Goal: Task Accomplishment & Management: Complete application form

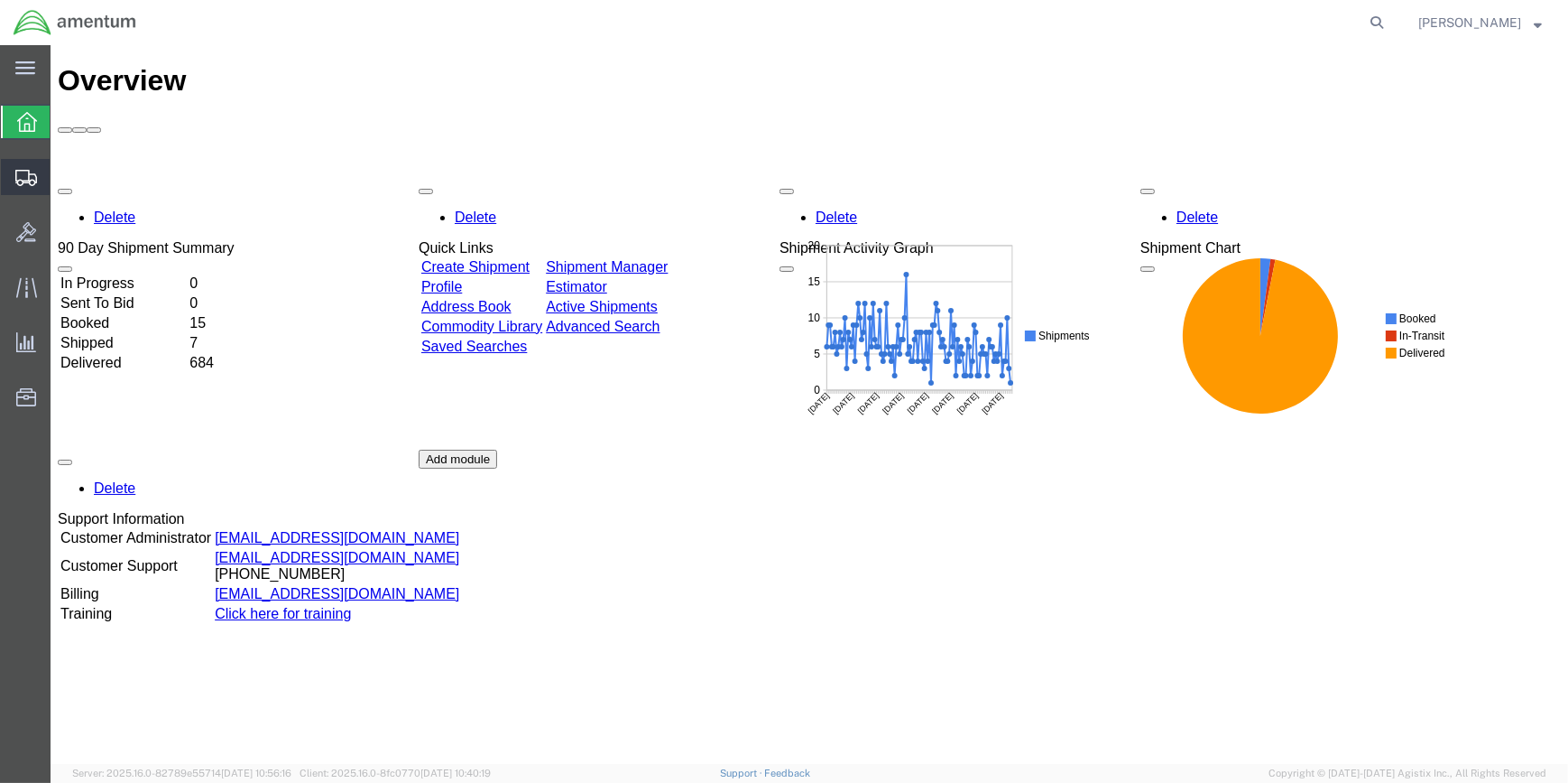
click at [0, 0] on span "Create Shipment" at bounding box center [0, 0] width 0 height 0
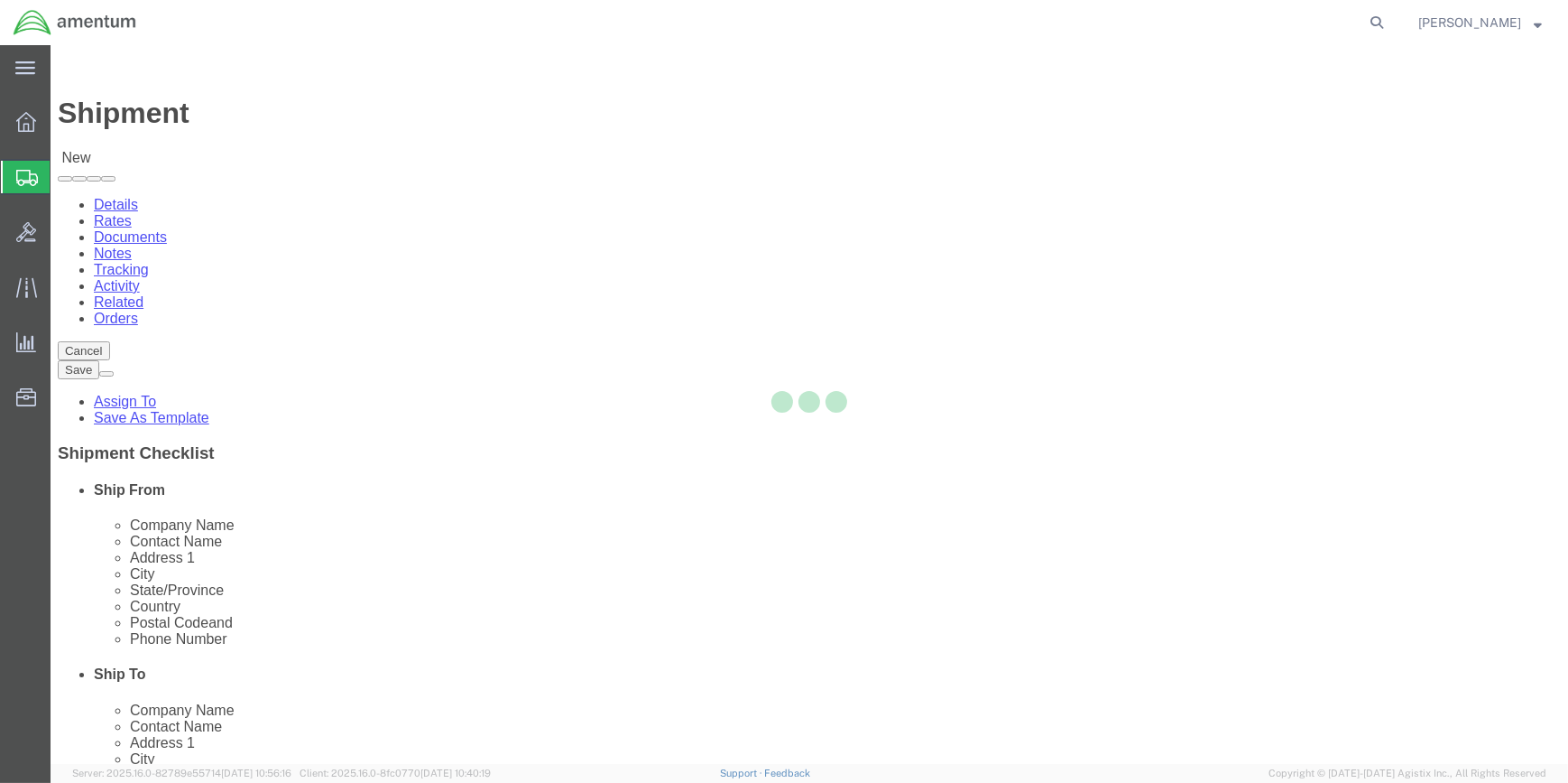
select select
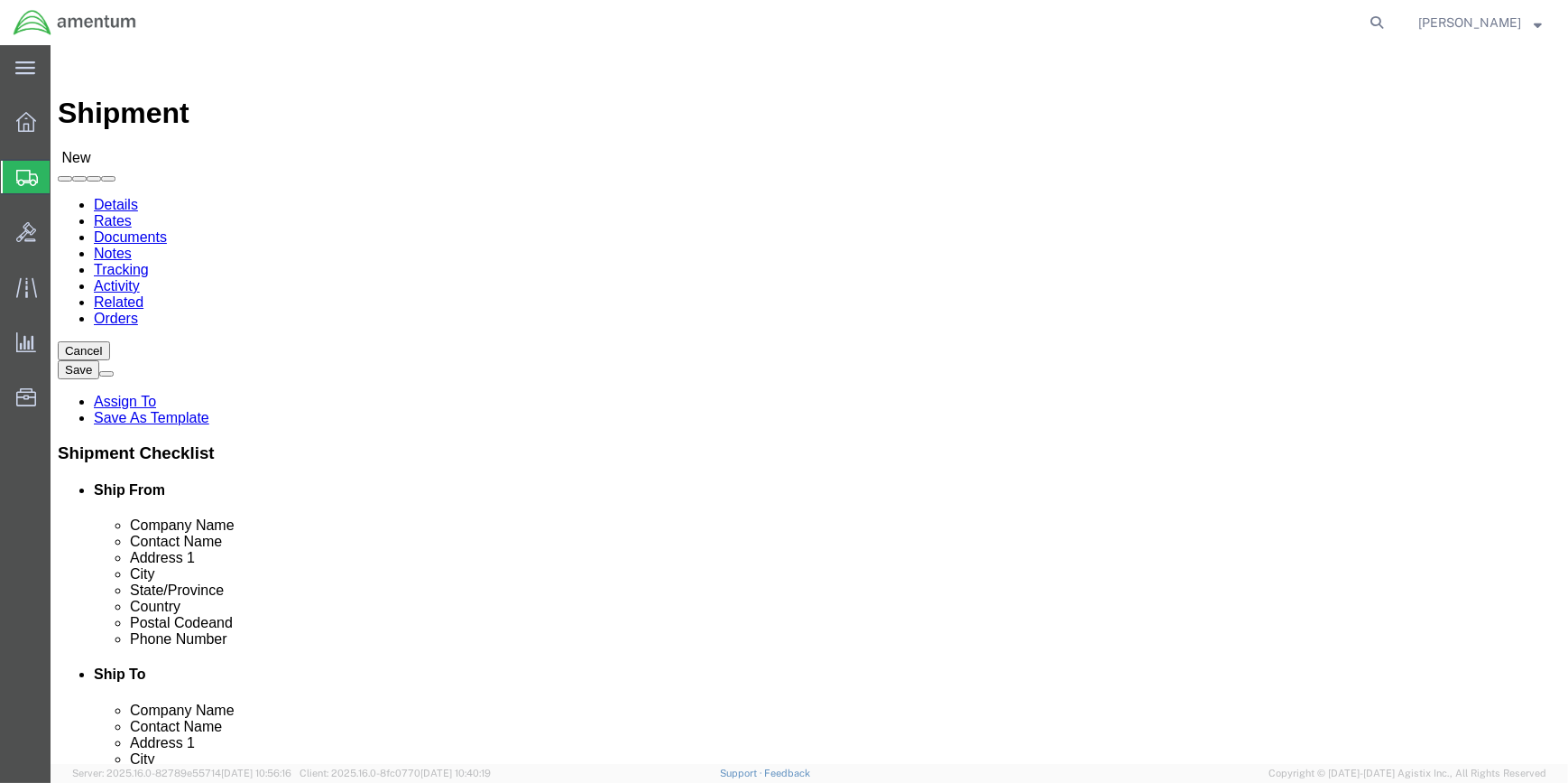
type input "WSA"
select select "49914"
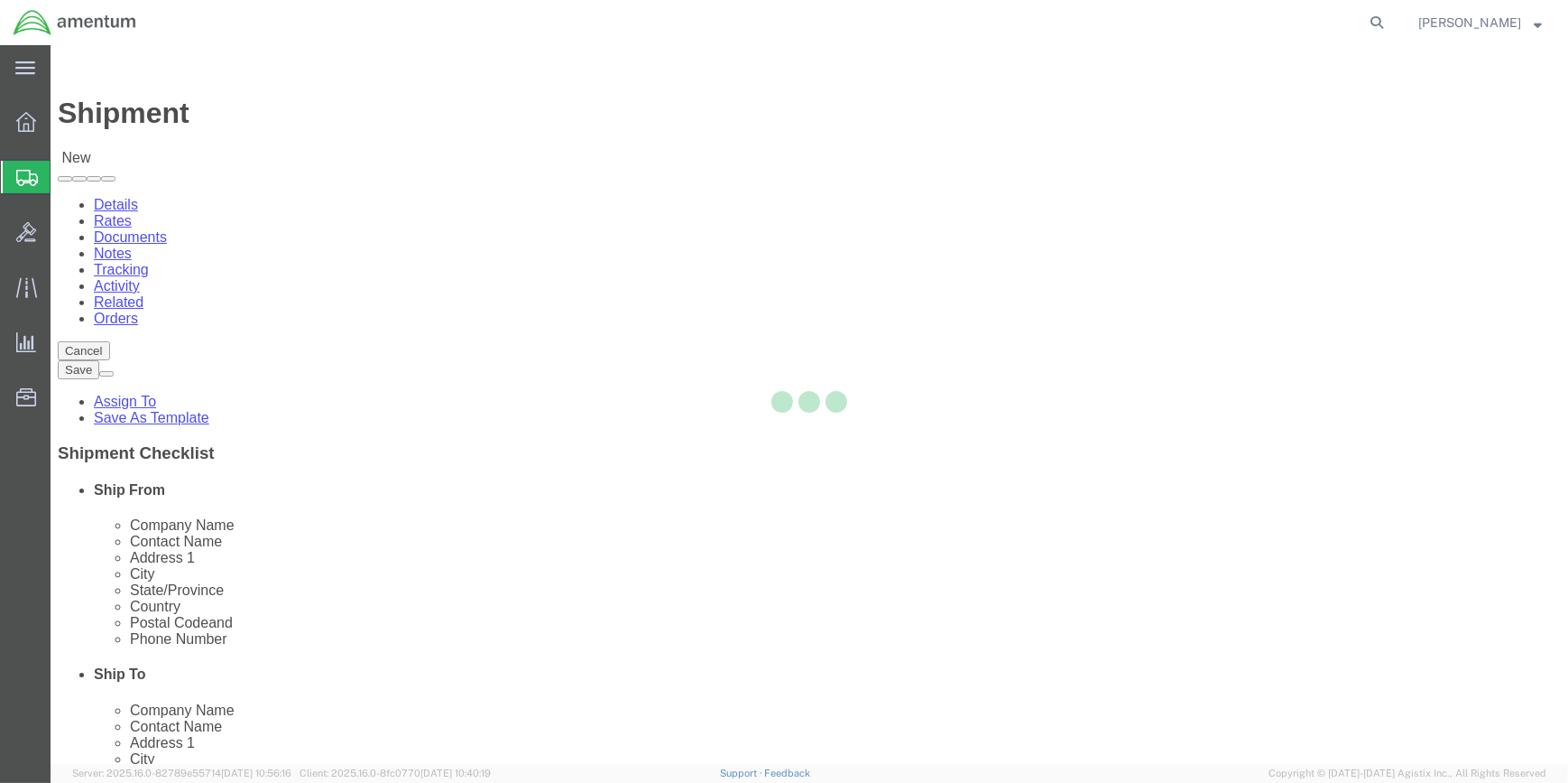
select select "[GEOGRAPHIC_DATA]"
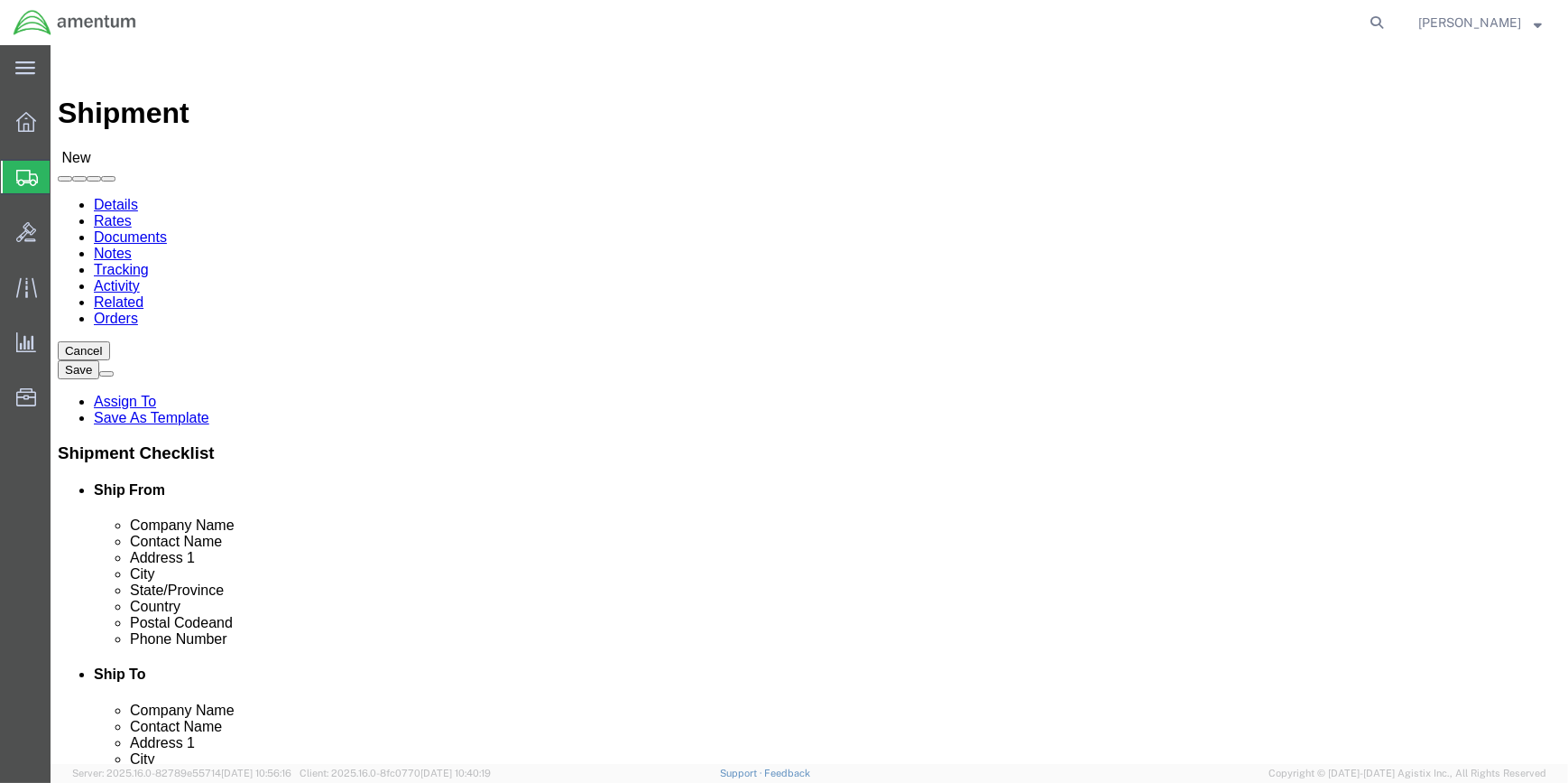
click input "text"
type input "F"
type input "[PERSON_NAME]"
click input "text"
type input "[PHONE_NUMBER]"
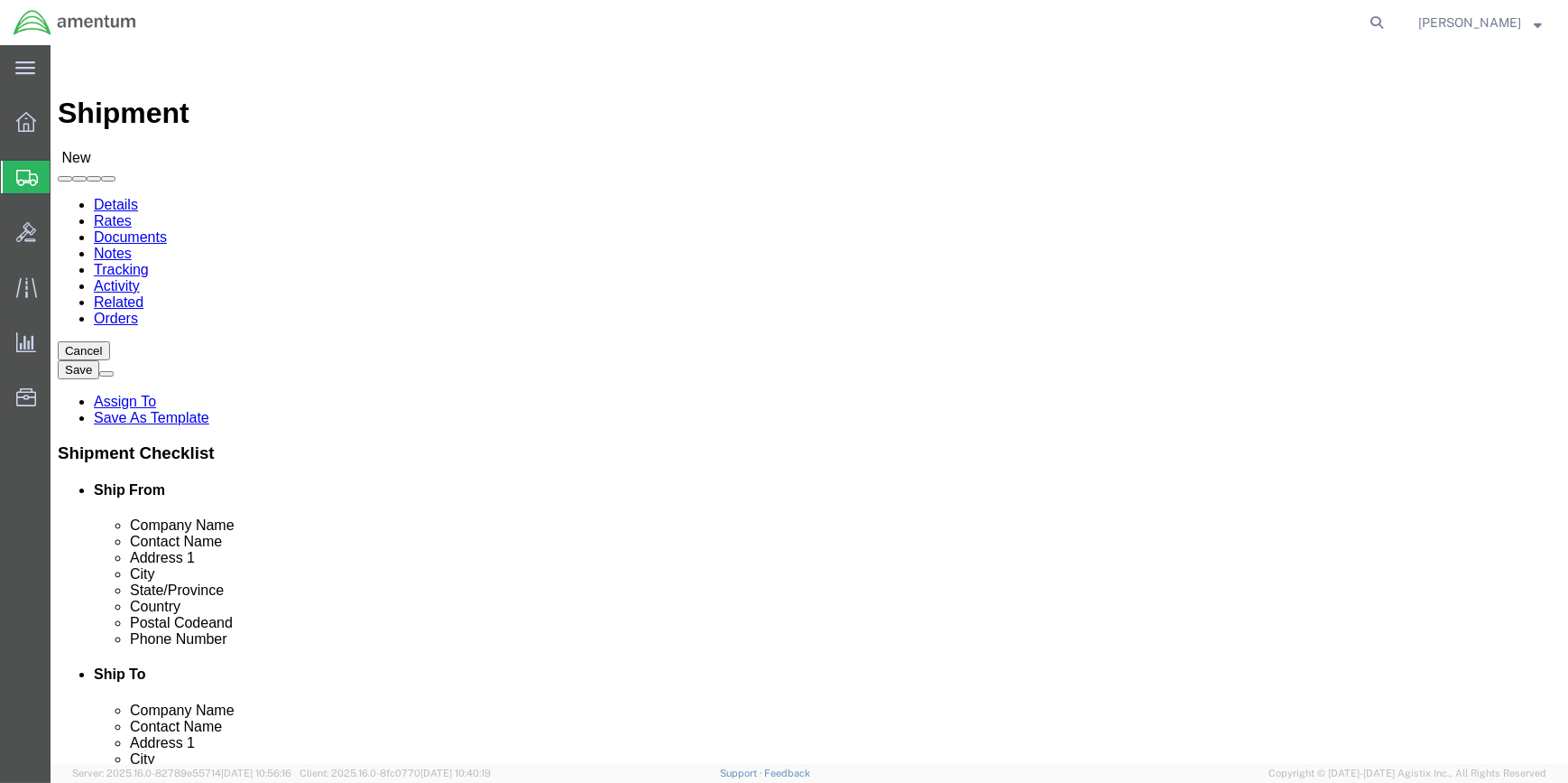
drag, startPoint x: 326, startPoint y: 646, endPoint x: 245, endPoint y: 644, distance: 81.0
click input "text"
type input "[PERSON_NAME][EMAIL_ADDRESS][PERSON_NAME][DOMAIN_NAME]"
type input "EMI"
select select "49931"
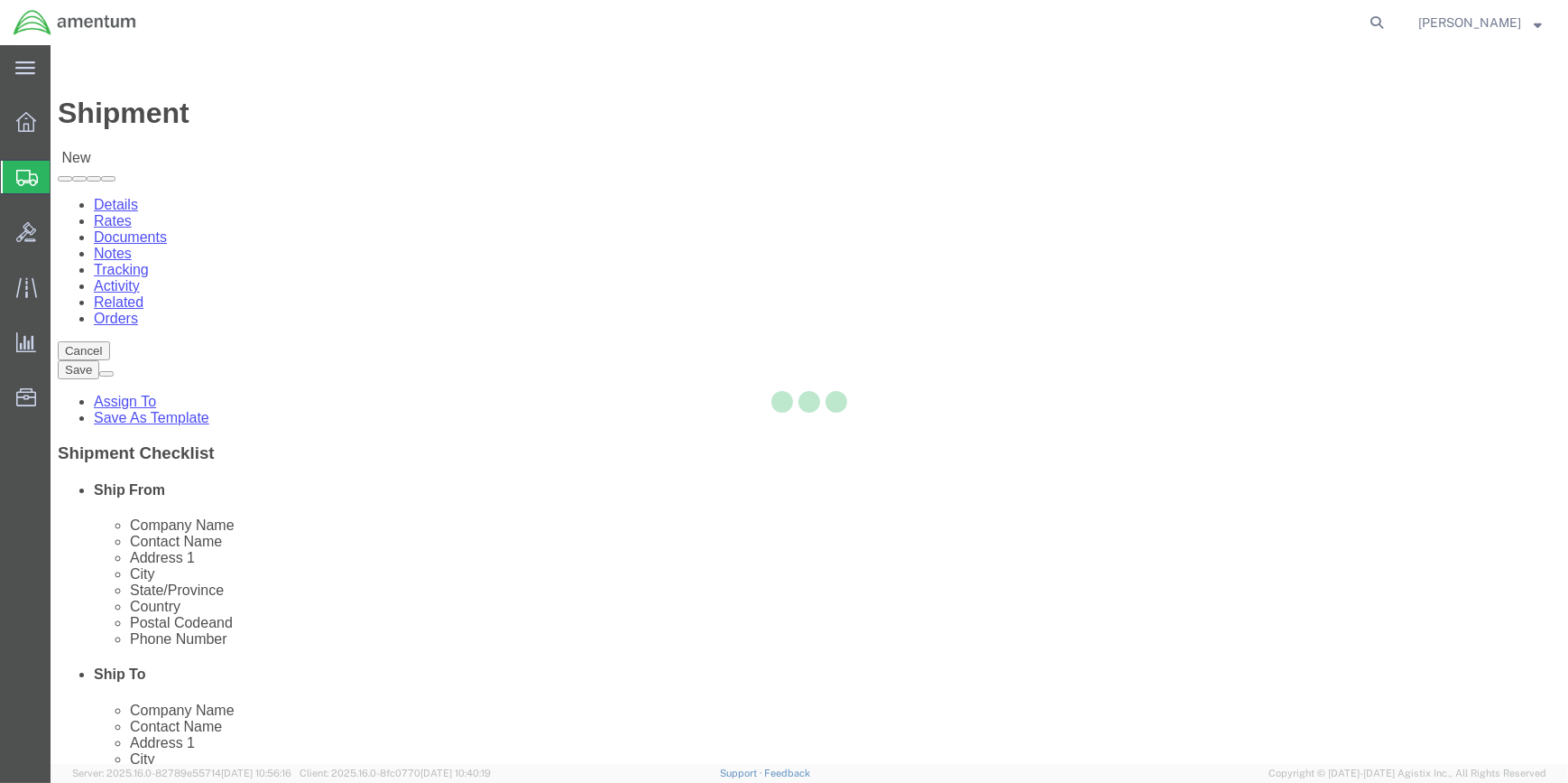
select select "FL"
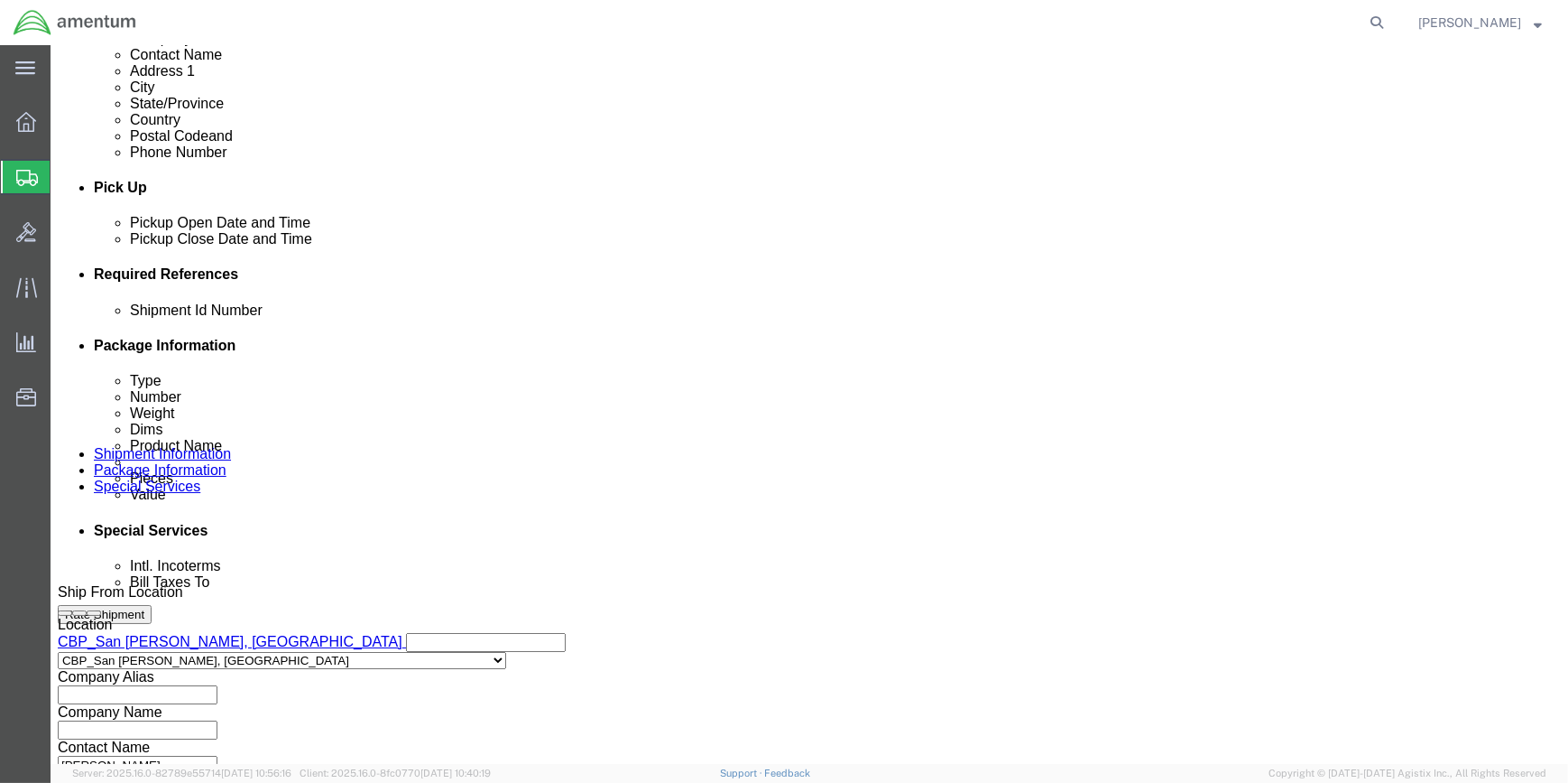
scroll to position [821, 0]
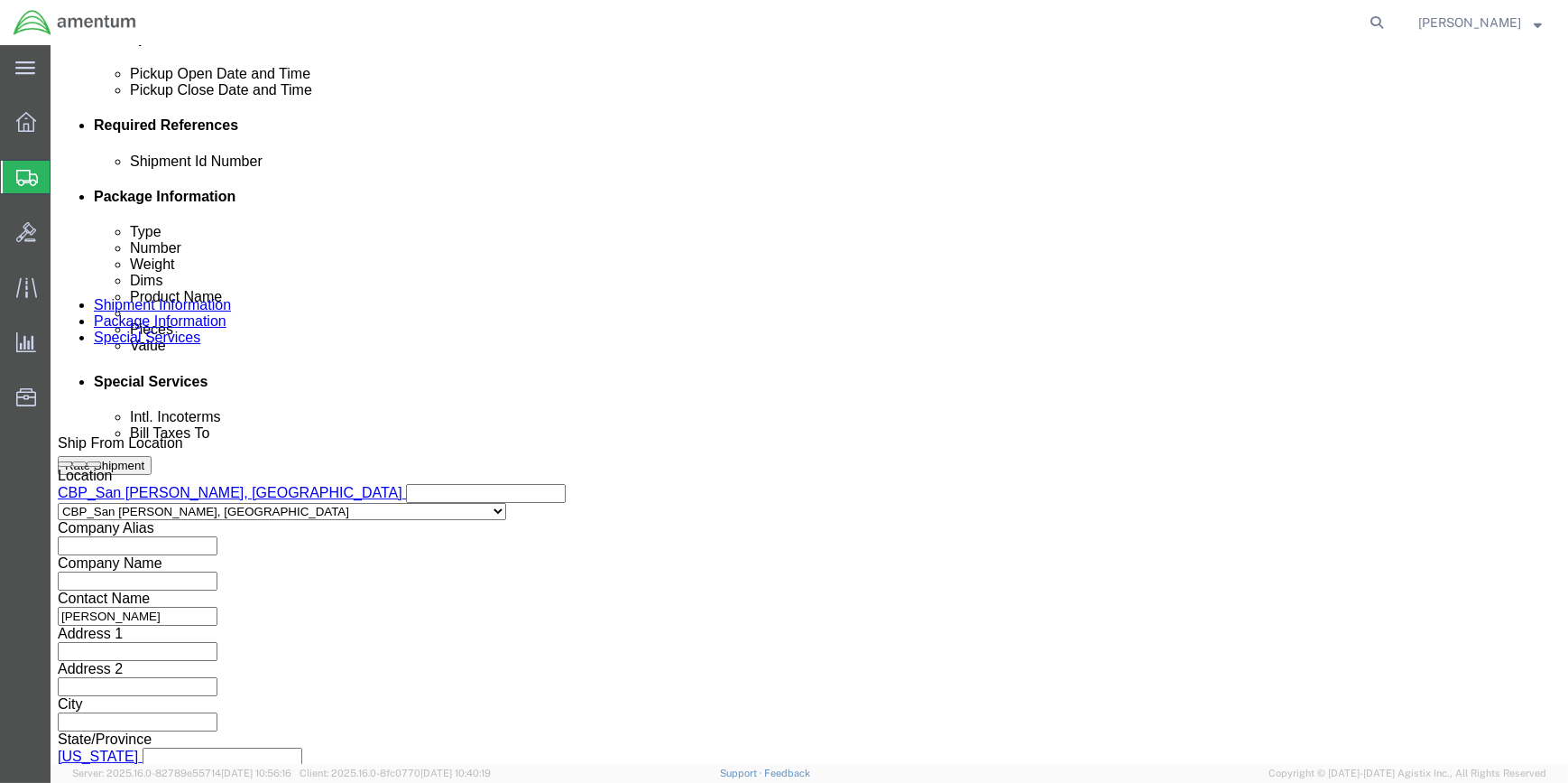
click button "Add reference"
click select "Select Account Type Activity ID Airline Appointment Number ASN Batch Request # …"
select select "CUSTREF"
click select "Select Account Type Activity ID Airline Appointment Number ASN Batch Request # …"
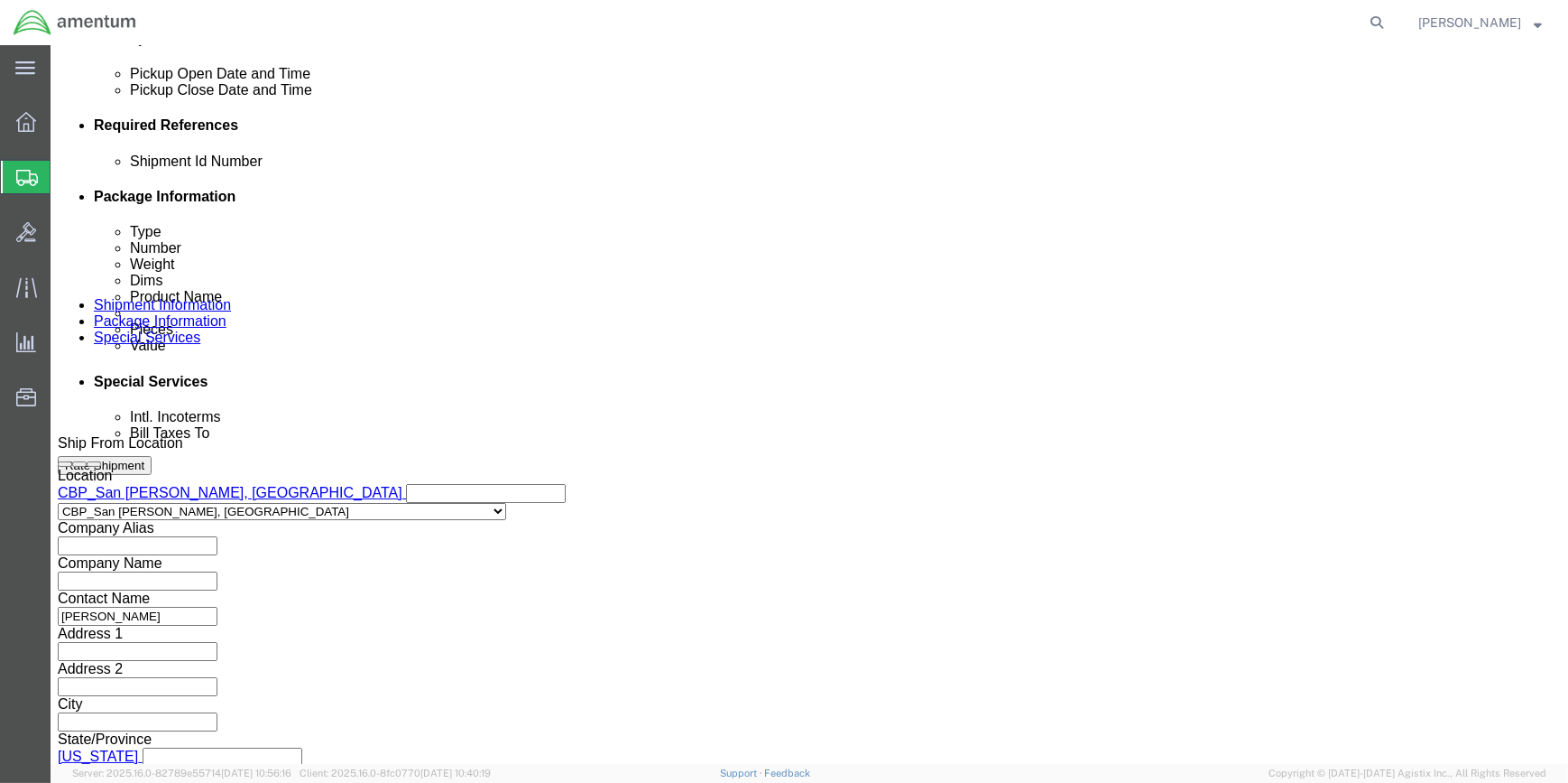
click input "text"
type input "94202, 94203"
click select "Select Account Type Activity ID Airline Appointment Number ASN Batch Request # …"
select select "DEPT"
click select "Select Account Type Activity ID Airline Appointment Number ASN Batch Request # …"
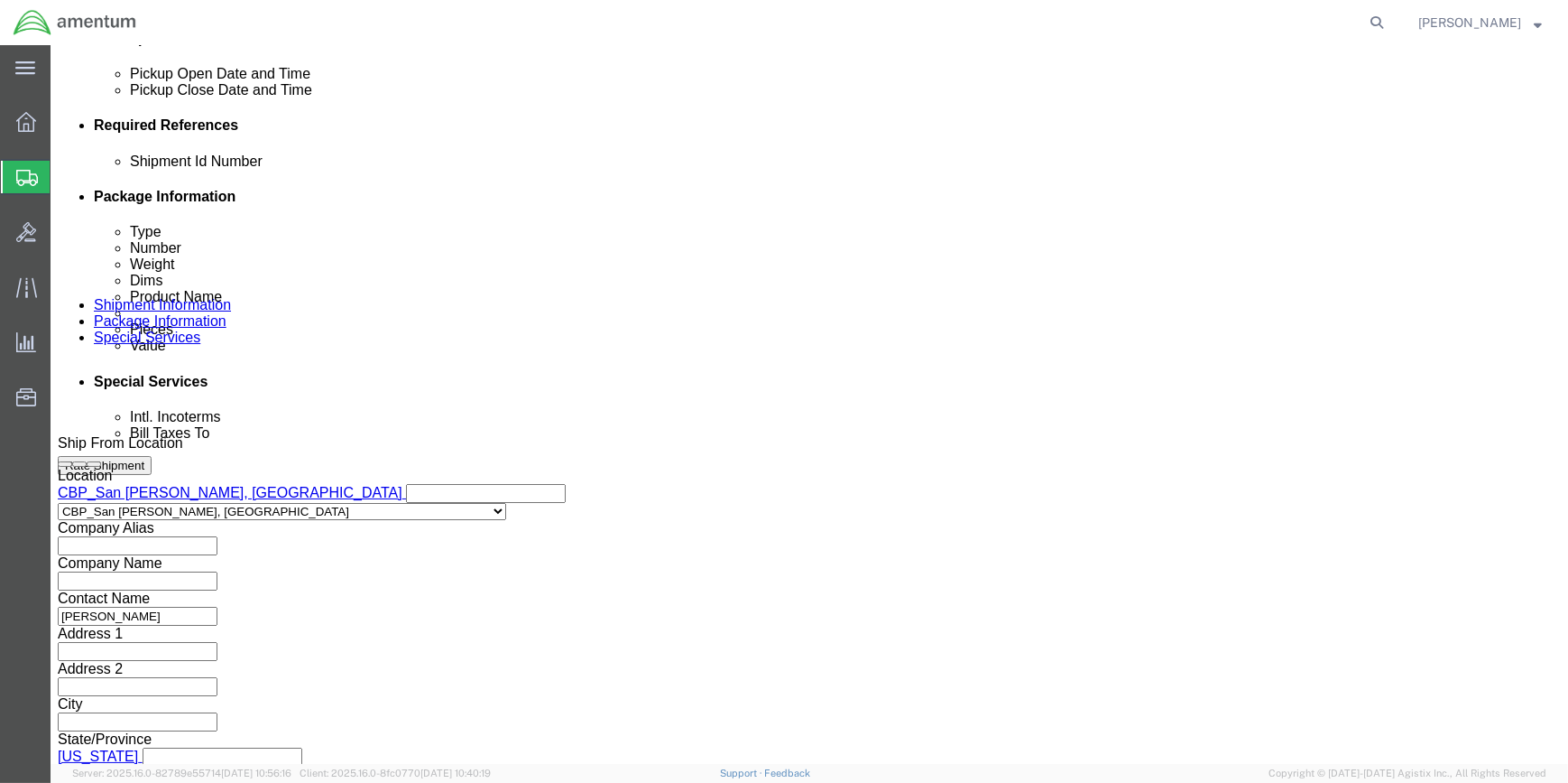
click input "text"
type input "CBP"
click button "Add reference"
click select "Select Account Type Activity ID Airline Appointment Number ASN Batch Request # …"
select select "PROJNUM"
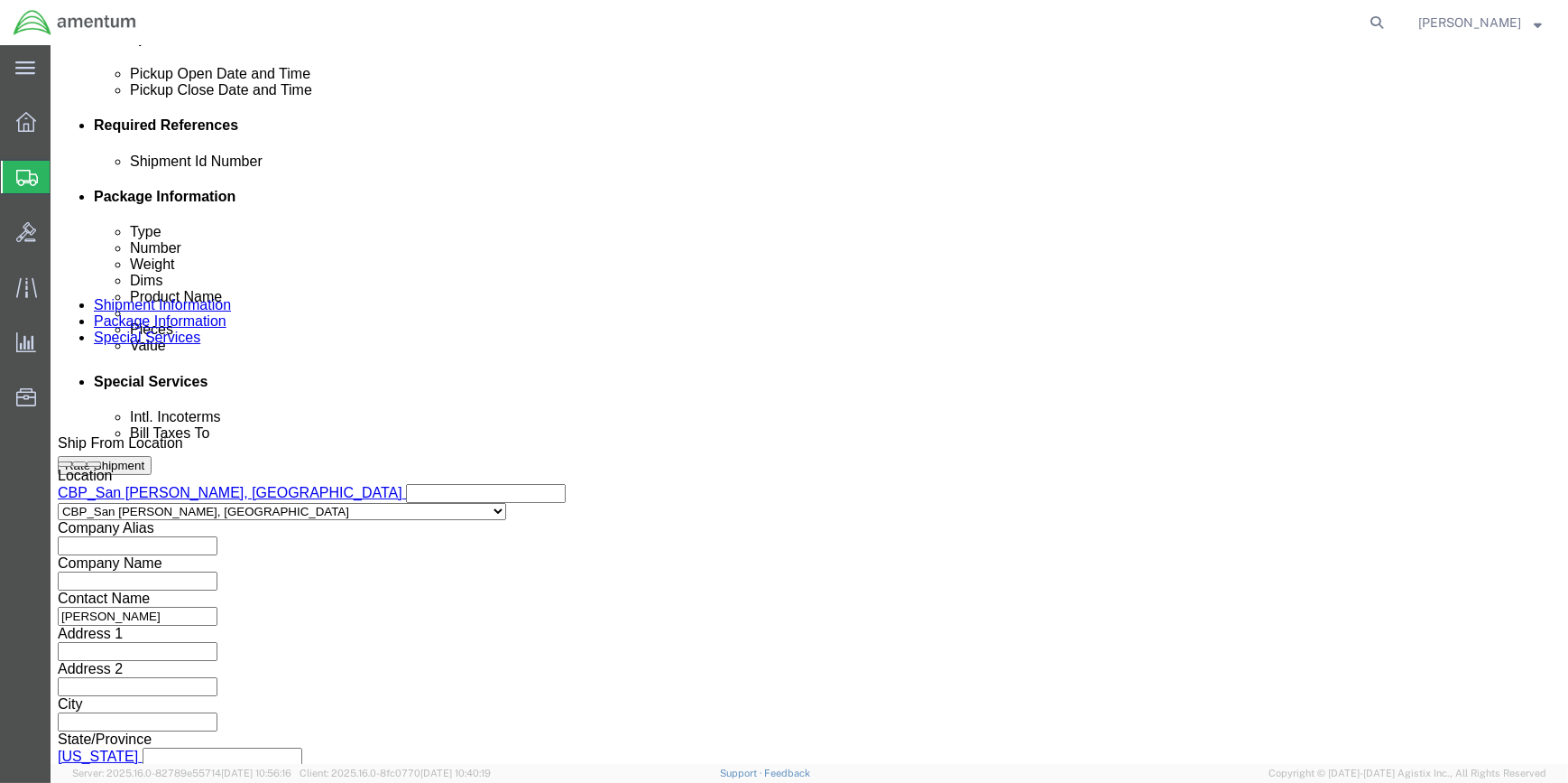
click select "Select Account Type Activity ID Airline Appointment Number ASN Batch Request # …"
click input "text"
type input "6118.03.03.2219.000.WSA.0000"
click button "Continue"
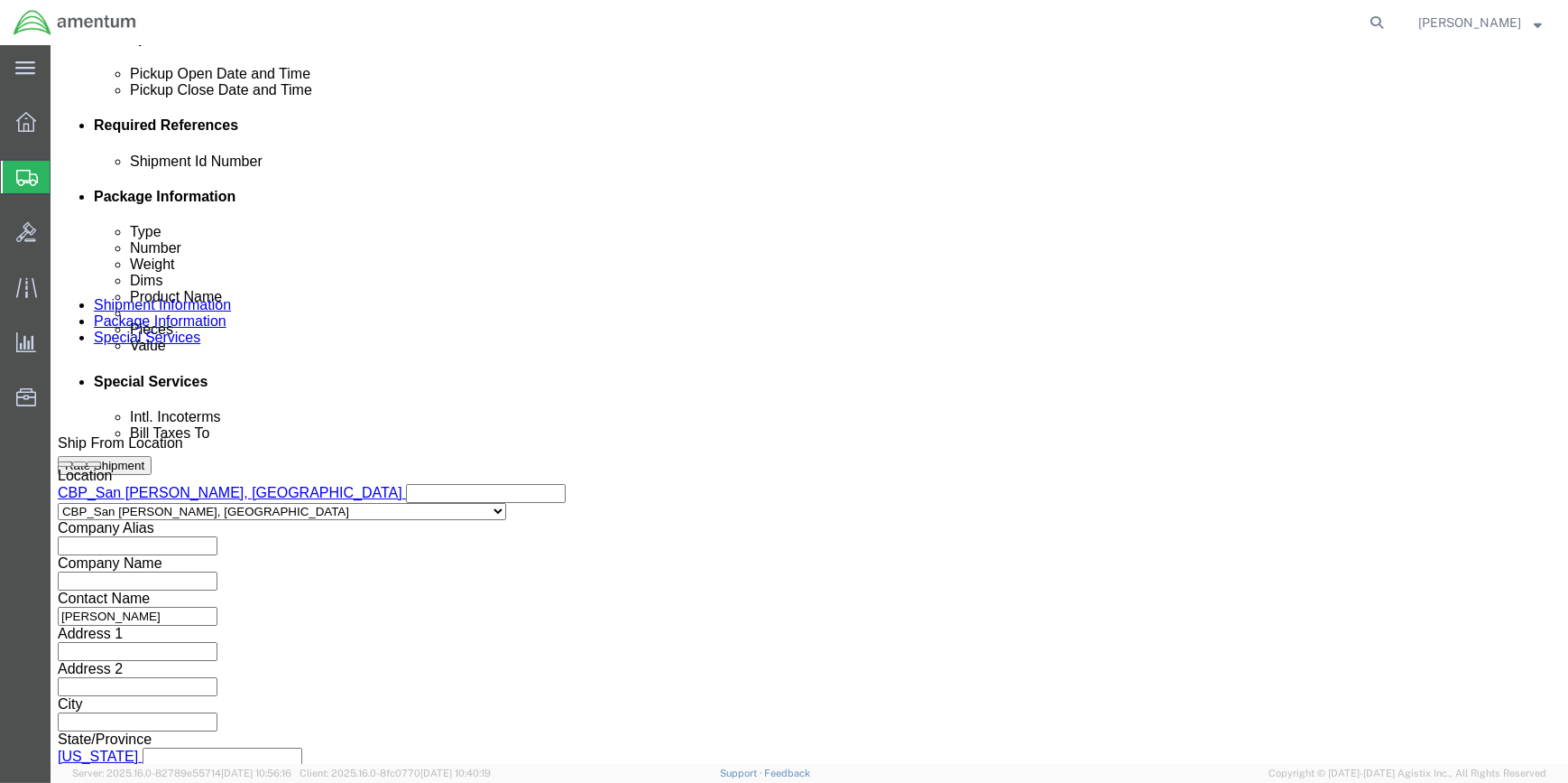
scroll to position [0, 0]
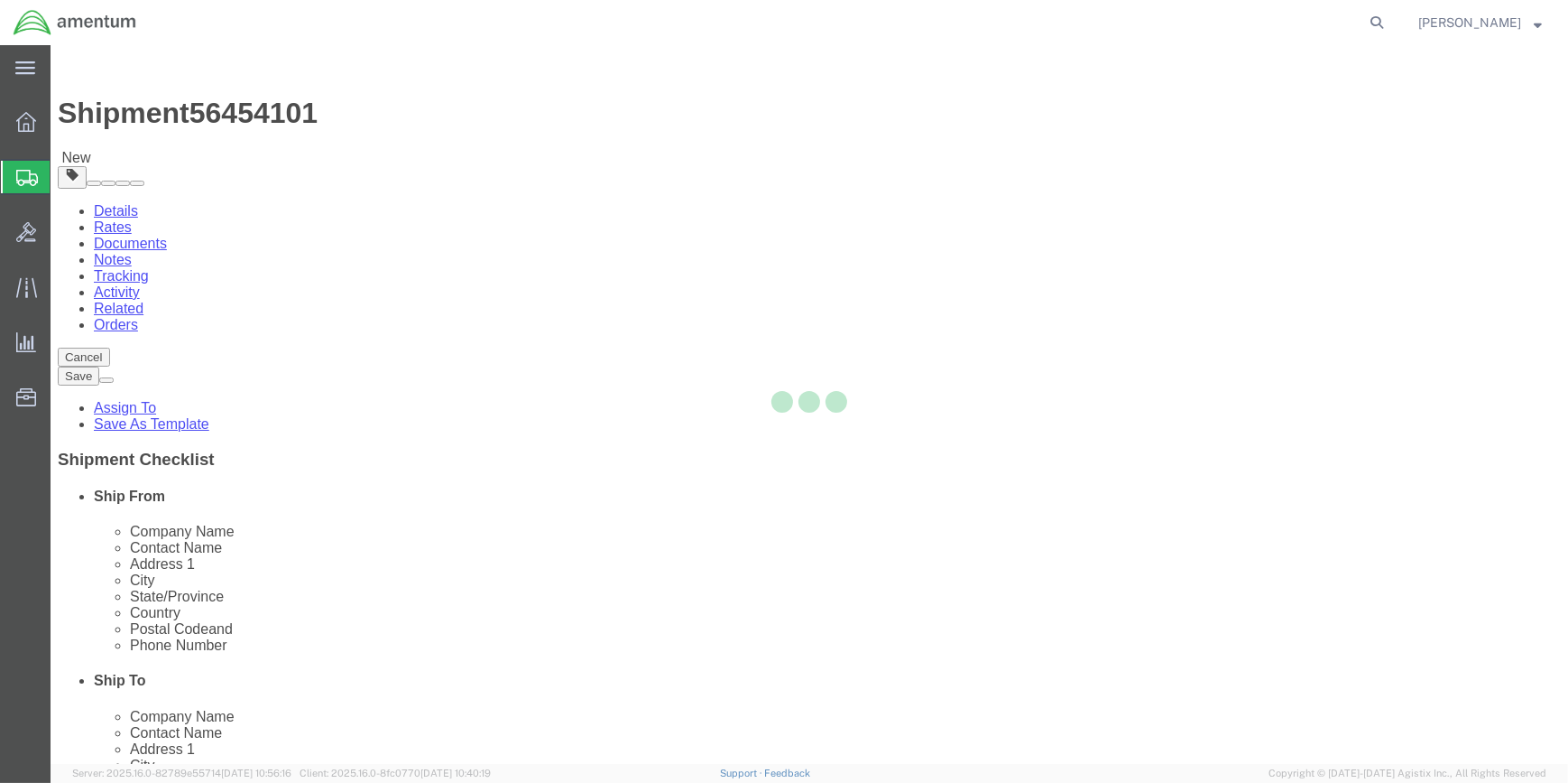
select select "CBOX"
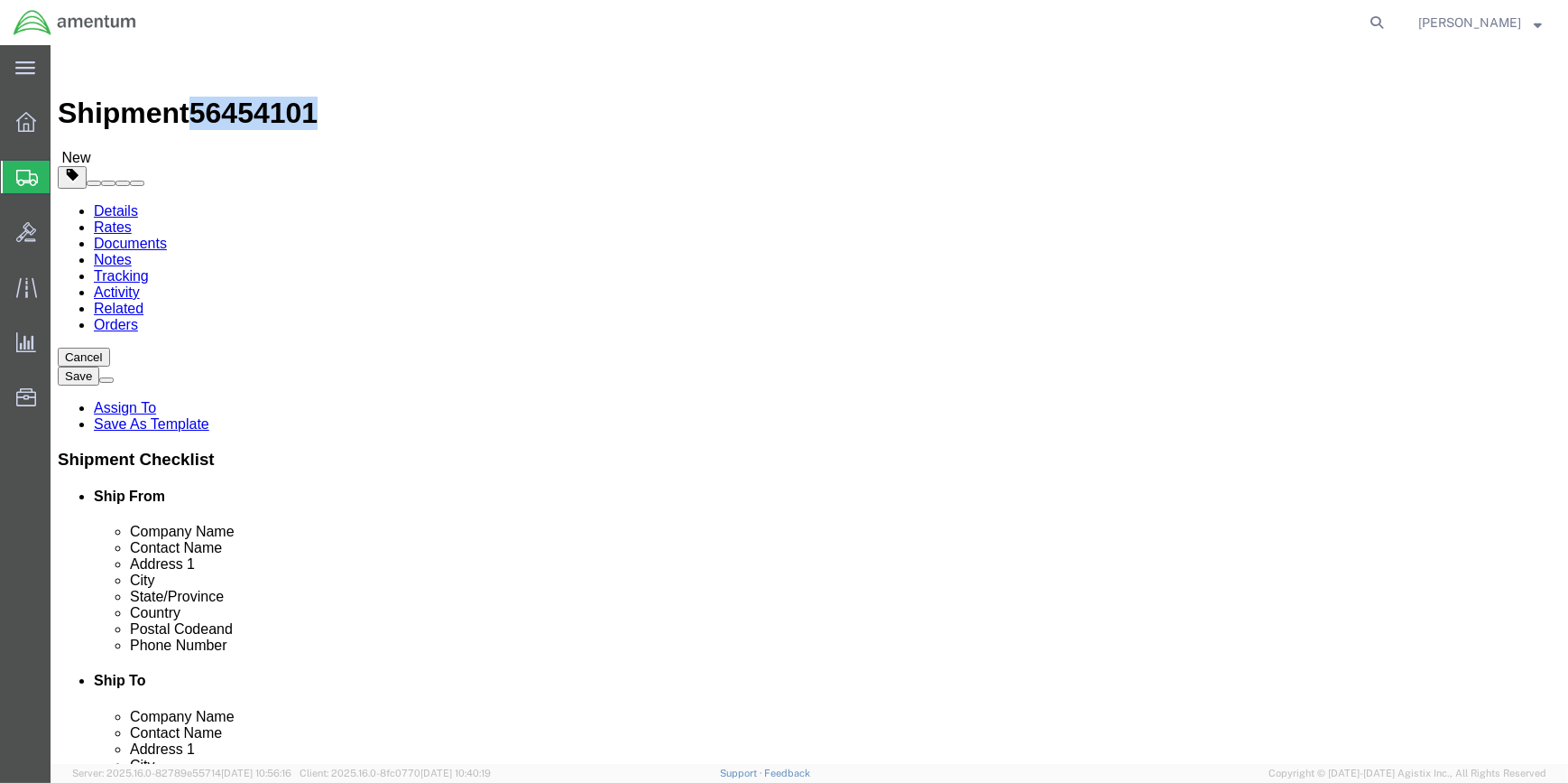
drag, startPoint x: 153, startPoint y: 20, endPoint x: 244, endPoint y: 21, distance: 91.0
click span "56454101"
drag, startPoint x: 244, startPoint y: 21, endPoint x: 220, endPoint y: 21, distance: 24.0
copy span "56454101"
drag, startPoint x: 252, startPoint y: 393, endPoint x: 265, endPoint y: 393, distance: 13.0
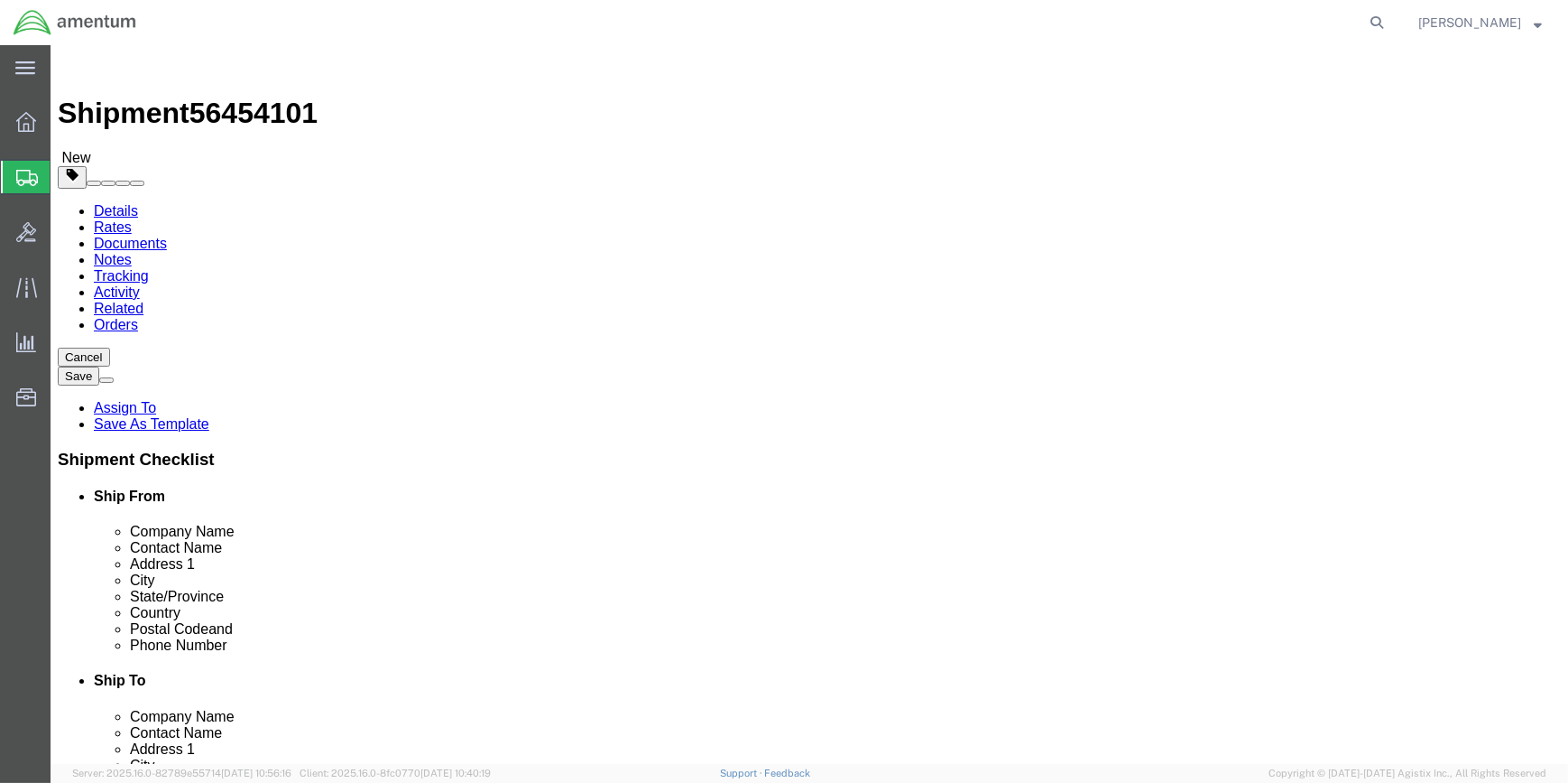
click input "text"
type input "18"
type input "28"
click input "0.00"
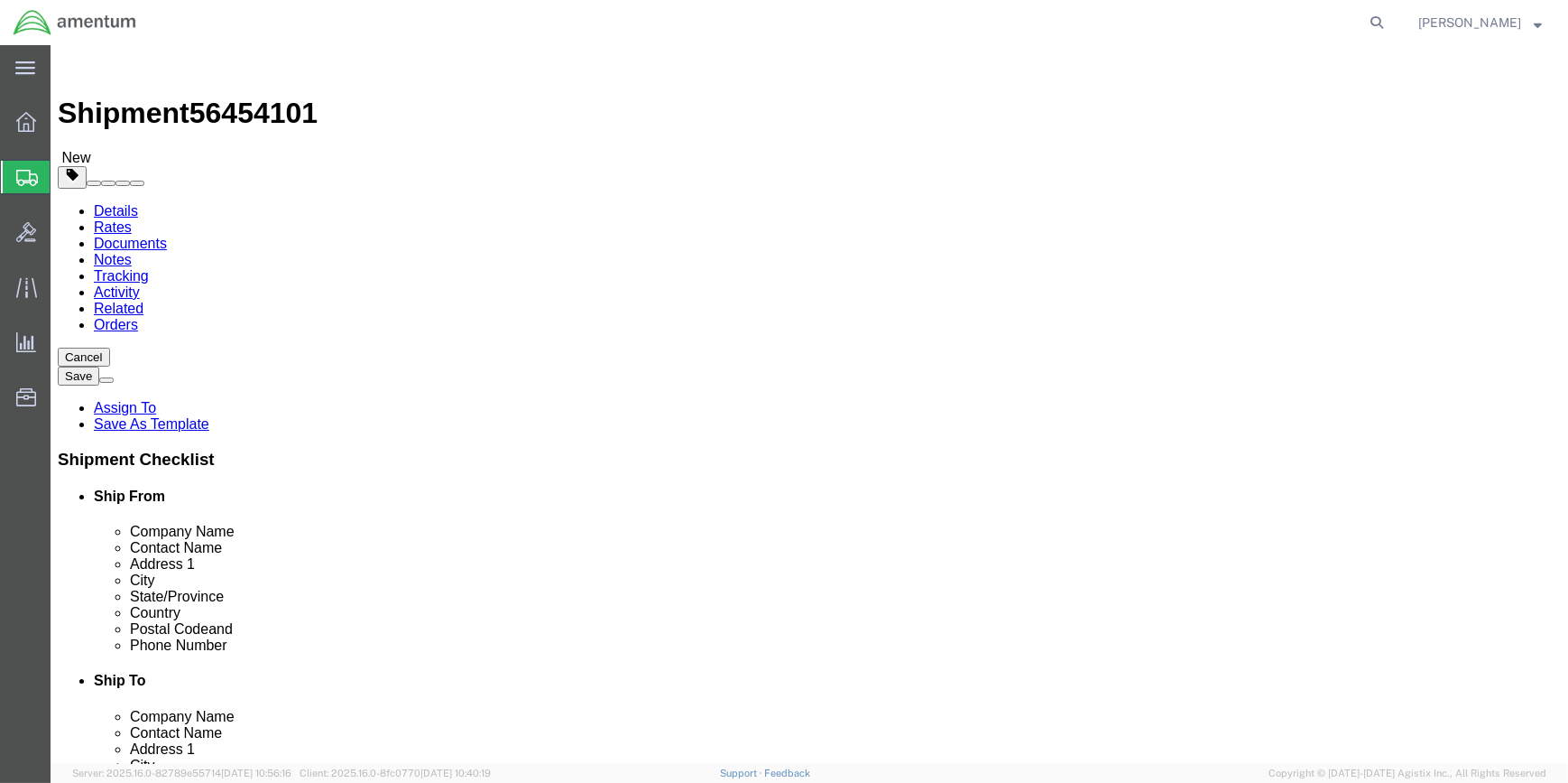
type input "0"
type input "68"
click div "Package Content # 1 x Package Type Select BCK Boxes Bale(s) Basket(s) Bolt(s) B…"
click icon
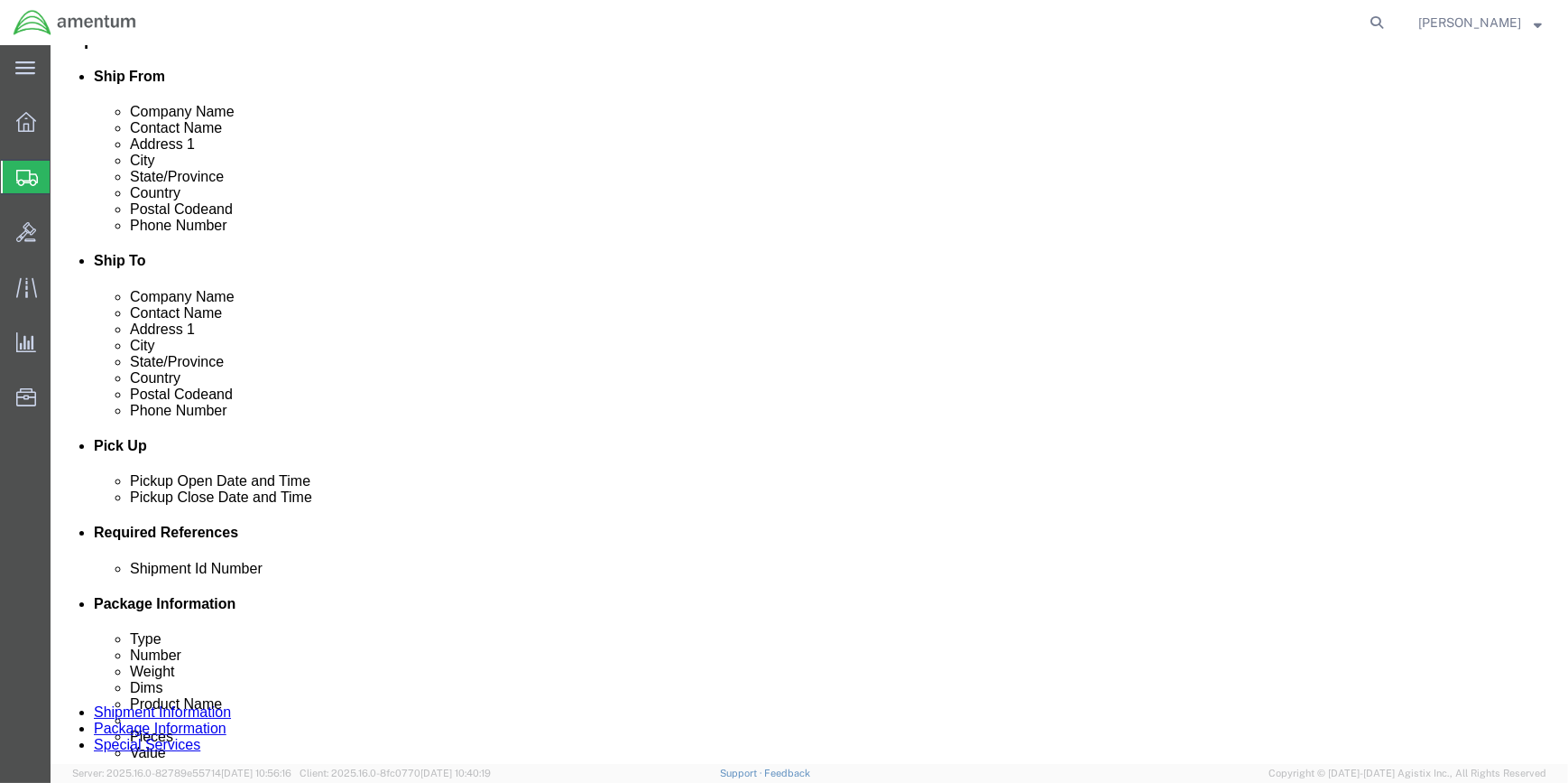
scroll to position [656, 0]
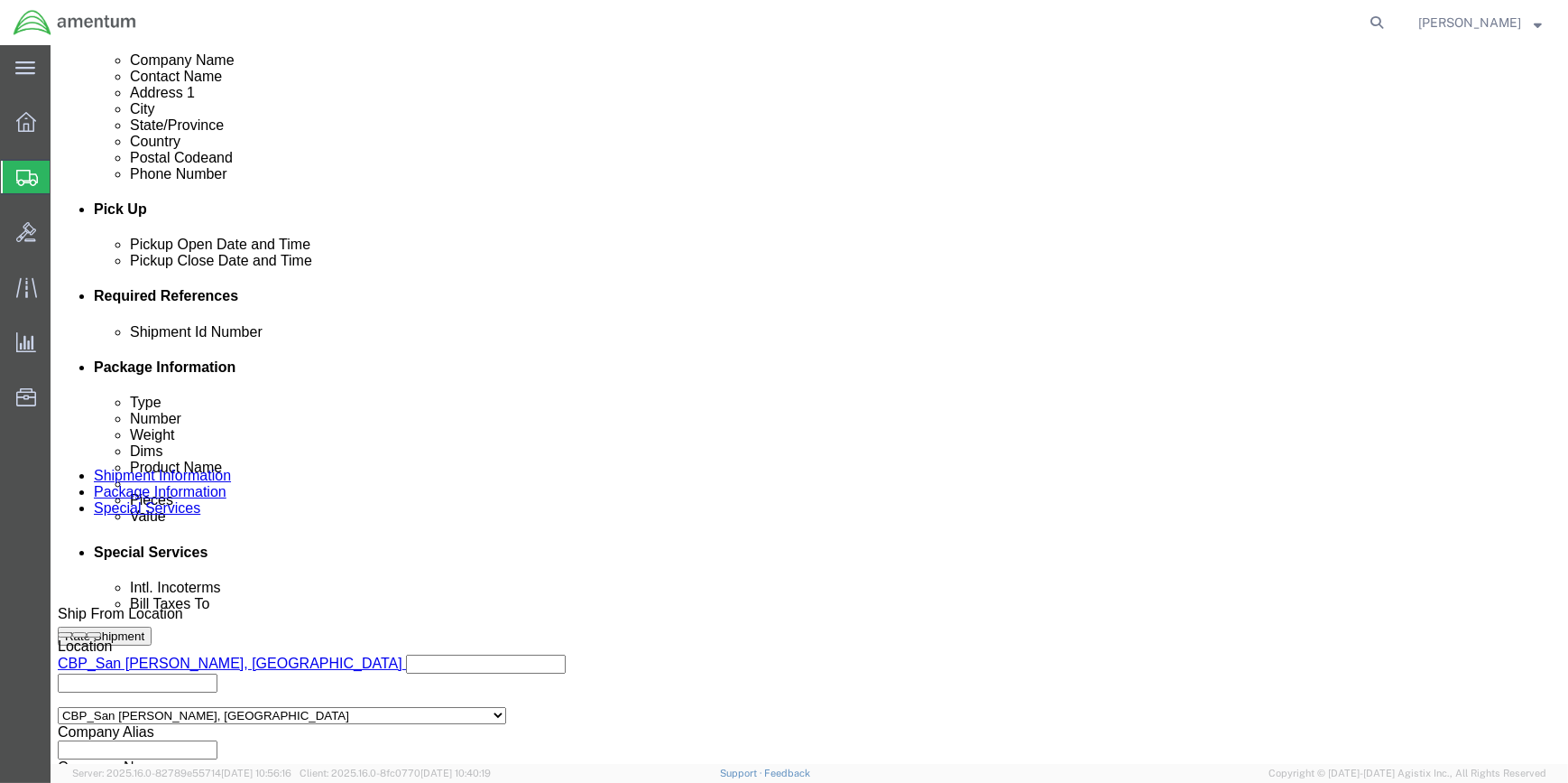
click input "text"
paste input "56454101"
type input "56454101"
click icon
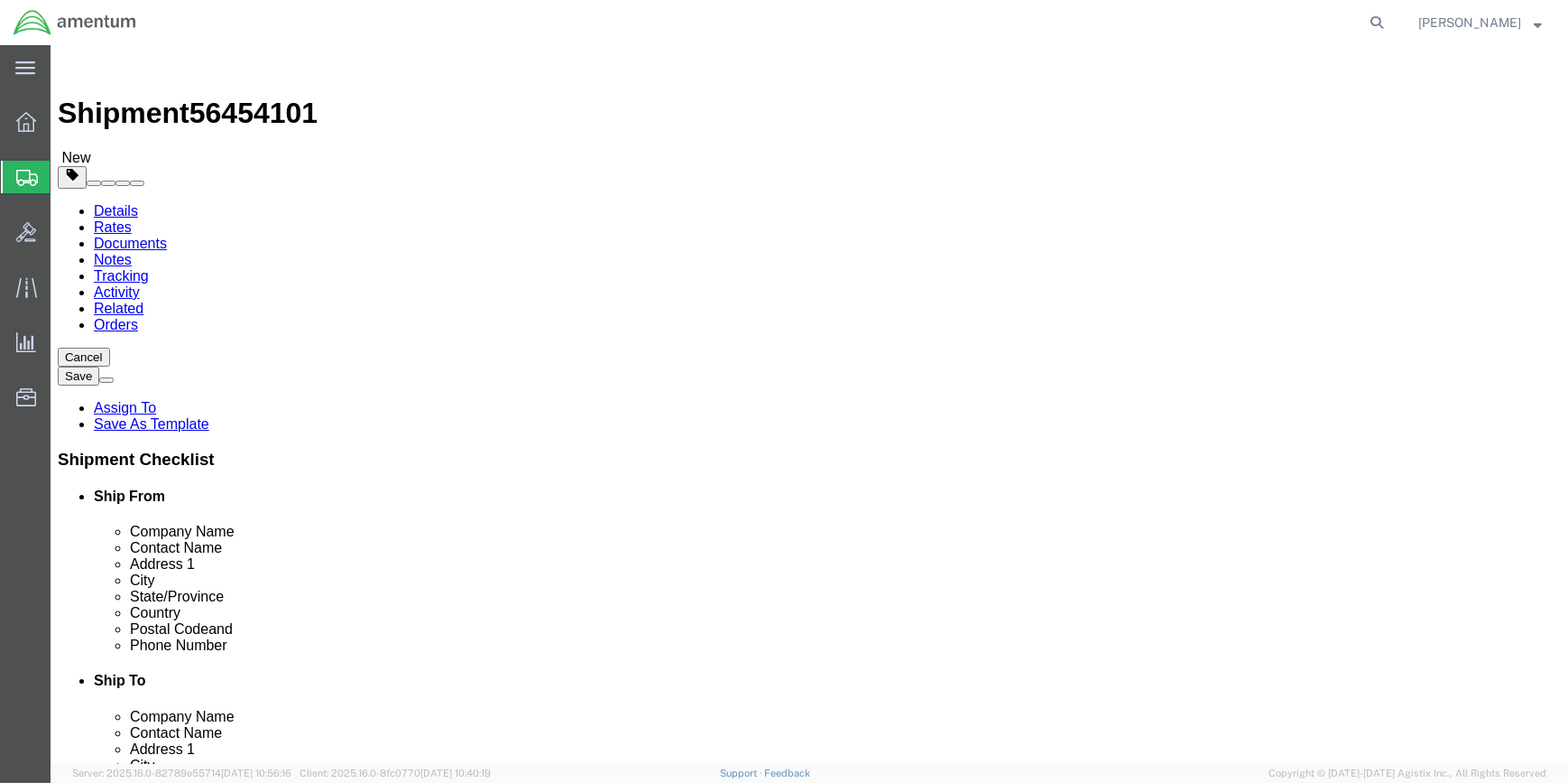
click link "Add Content"
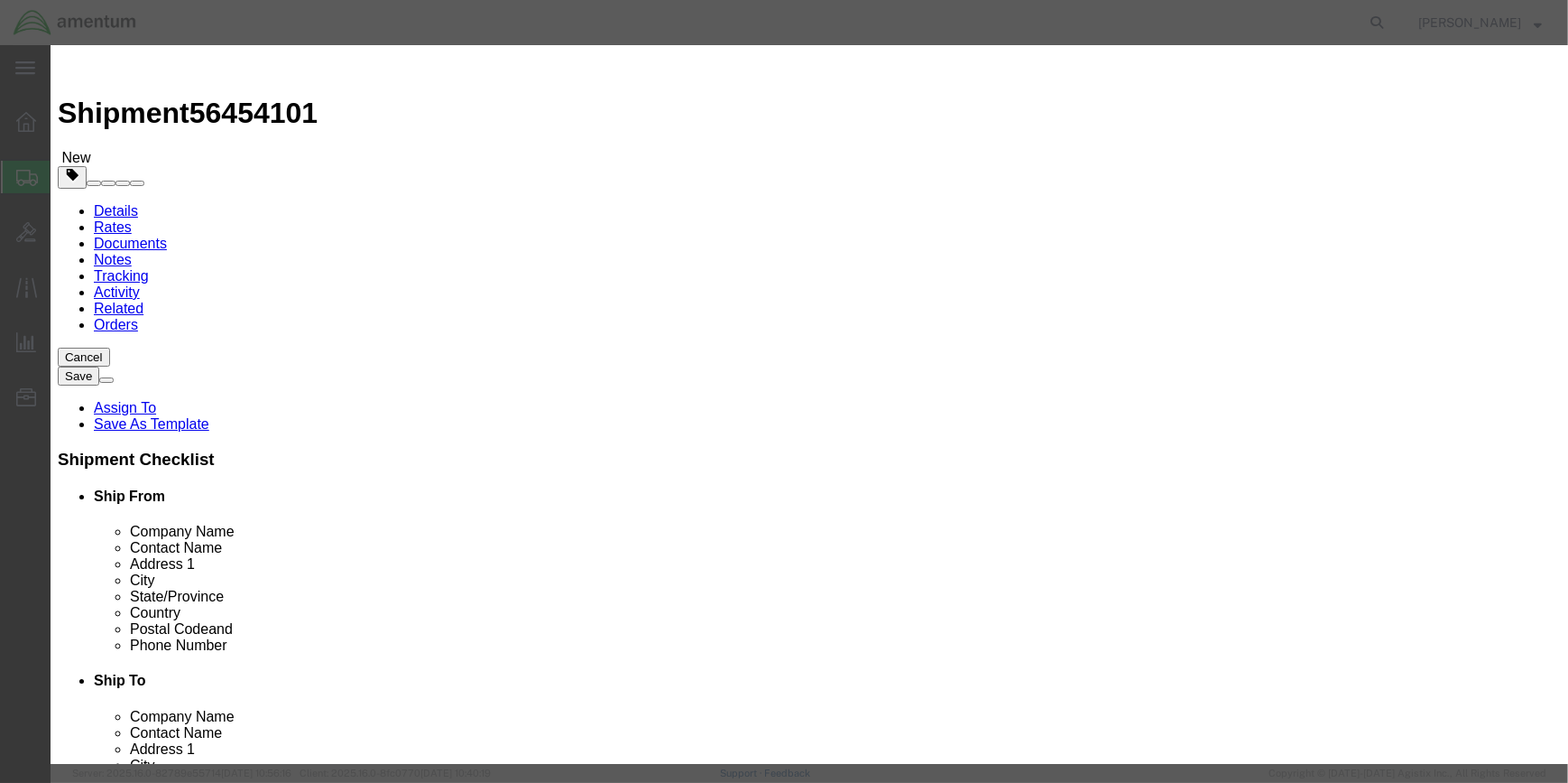
drag, startPoint x: 522, startPoint y: 118, endPoint x: 586, endPoint y: 137, distance: 66.8
click div "Commodity library"
click input "text"
type input "CREW VEST"
type input "4"
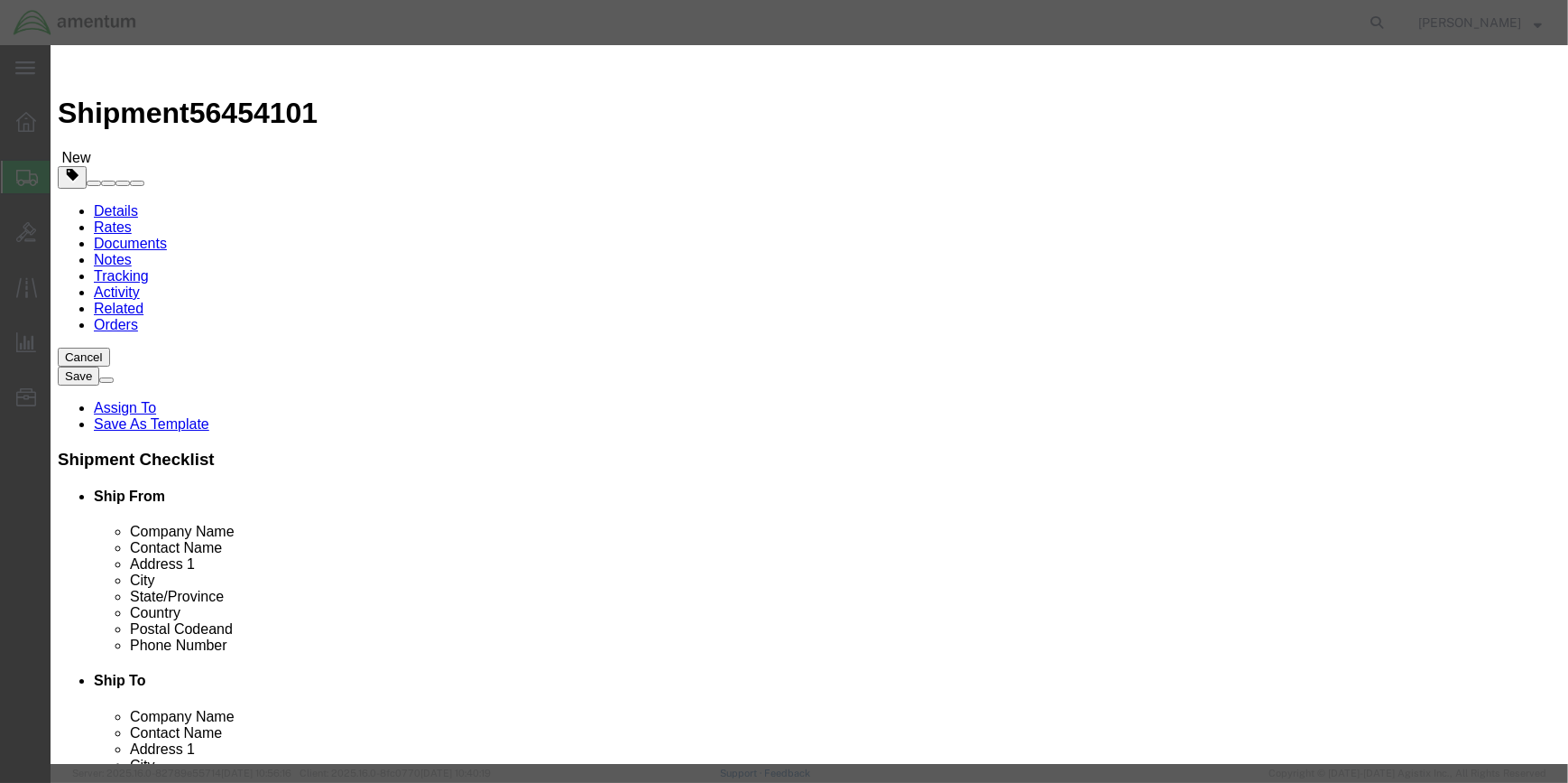
type input ".04"
drag, startPoint x: 448, startPoint y: 516, endPoint x: 459, endPoint y: 469, distance: 48.3
click input "checkbox"
checkbox input "true"
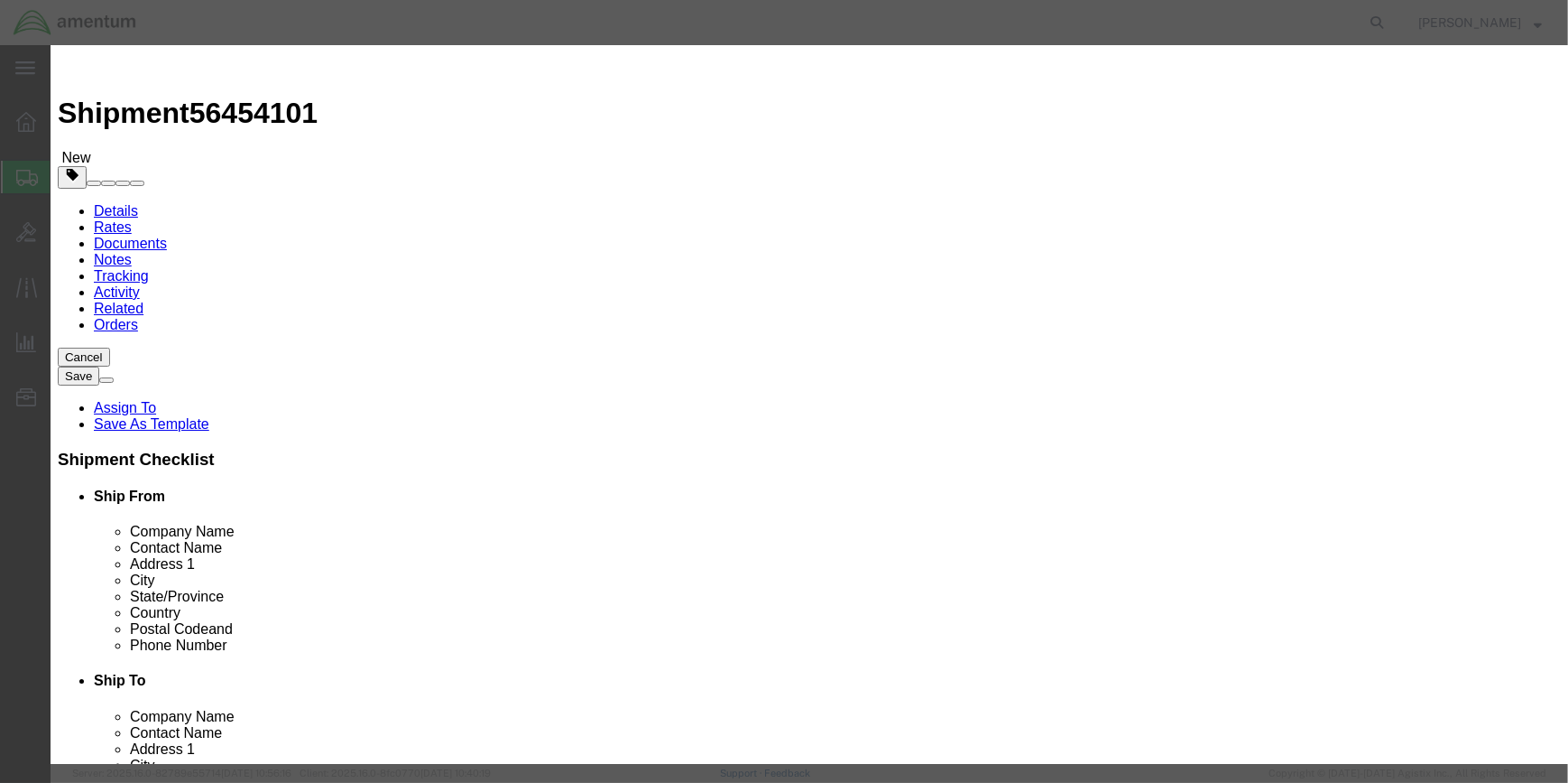
drag, startPoint x: 581, startPoint y: 316, endPoint x: 594, endPoint y: 323, distance: 14.8
click input "text"
type input "LIFE-SAVING APPLIANCES, SELF-INFLATING"
click input "text"
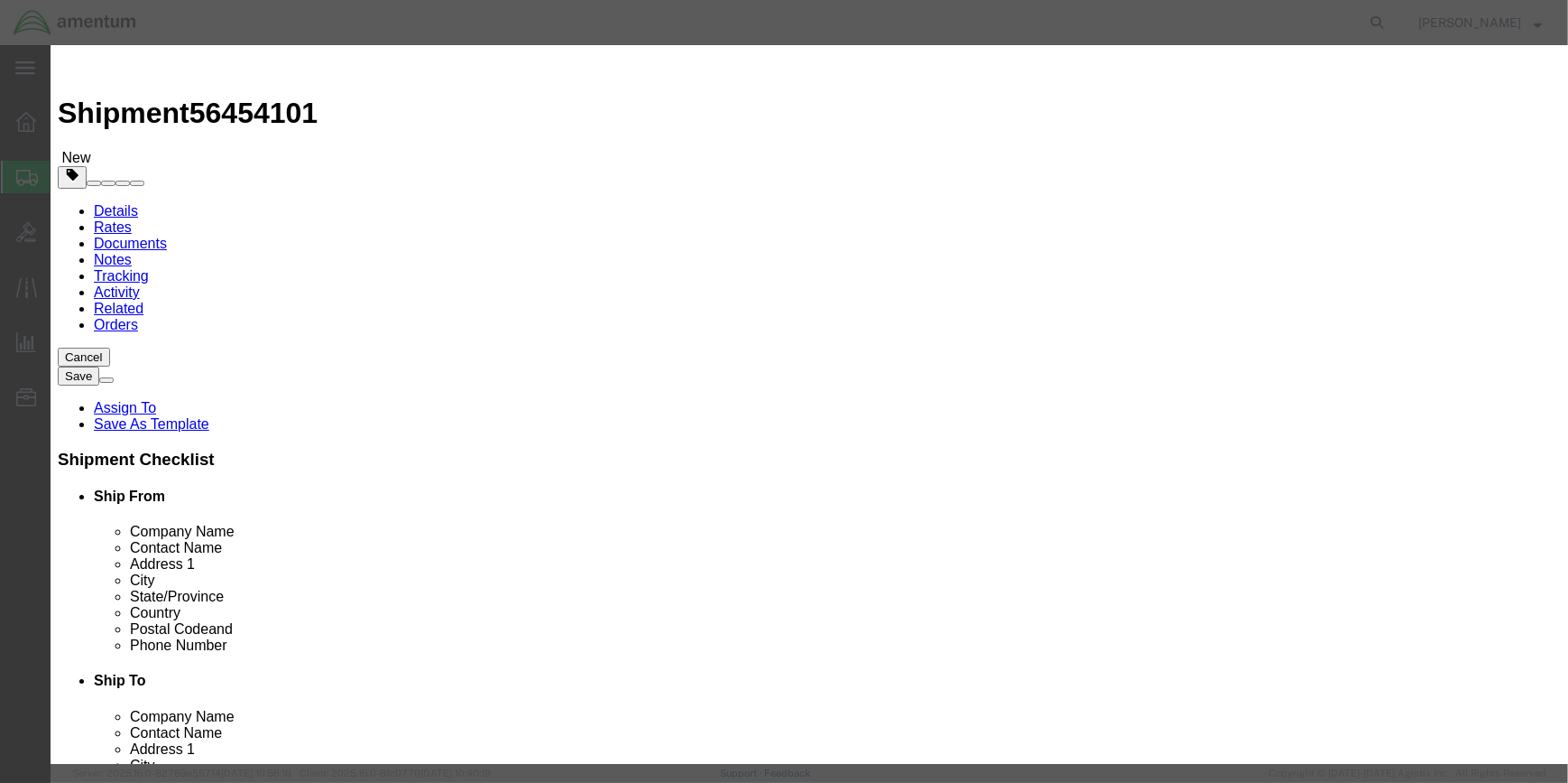
type input "2990"
click select "Select 1 Explosive 1.1 Explosive 1.2 Explosive 1.3 Explosive 1.4 Explosive 1.5 …"
select select "9 Miscellaneous"
click select "Select 1 Explosive 1.1 Explosive 1.2 Explosive 1.3 Explosive 1.4 Explosive 1.5 …"
click select "Select 1 - Drums 2 - Reserved 3 - Jerricans 4 - Boxes 5 - Bags 6 - Composite Pa…"
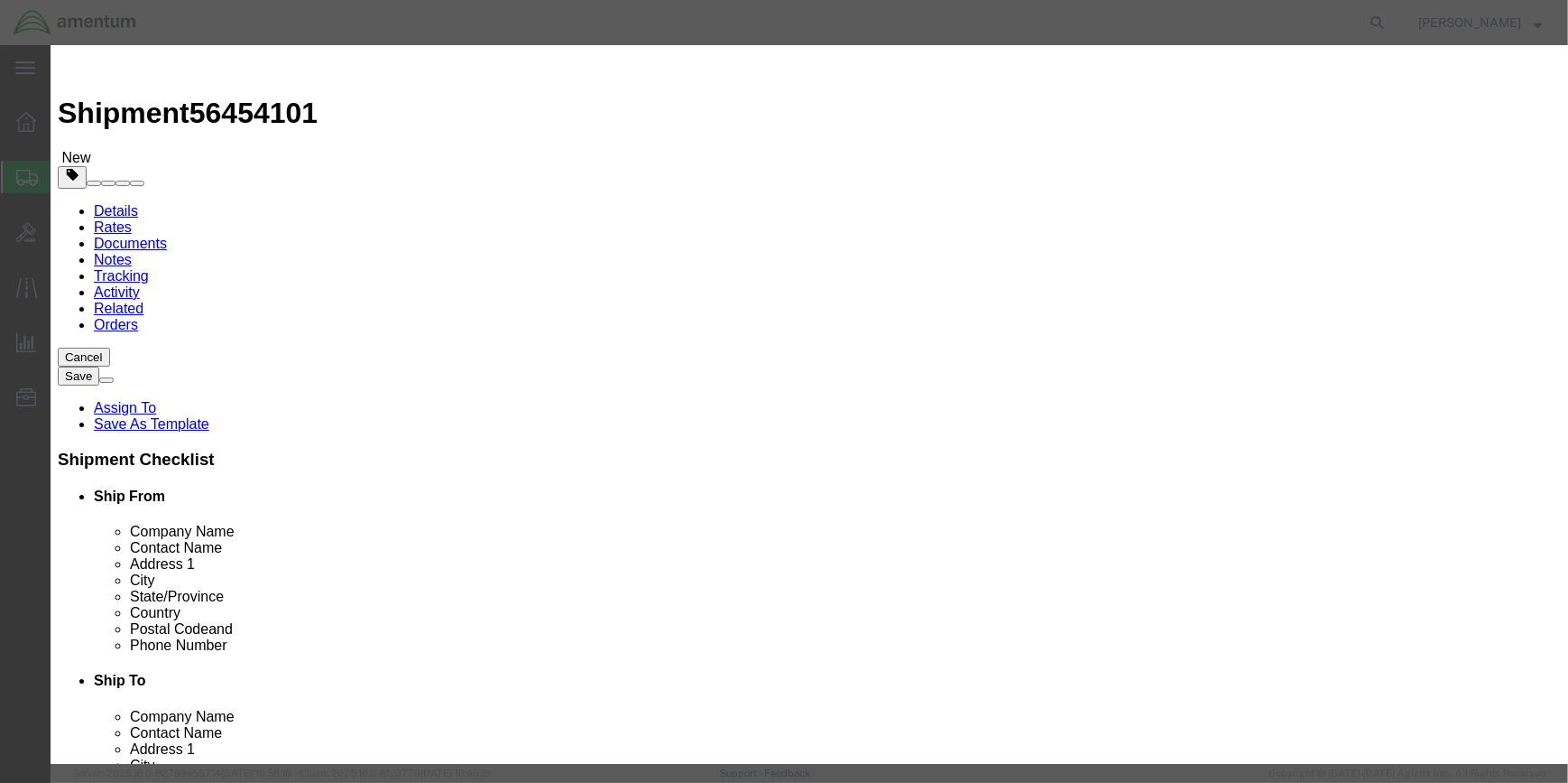
select select "BOXES"
click select "Select 1 - Drums 2 - Reserved 3 - Jerricans 4 - Boxes 5 - Bags 6 - Composite Pa…"
click select "Container Material A - Steel (all types and surface treatments) B - Aluminum C …"
select select "FIBERBOARD"
click select "Container Material A - Steel (all types and surface treatments) B - Aluminum C …"
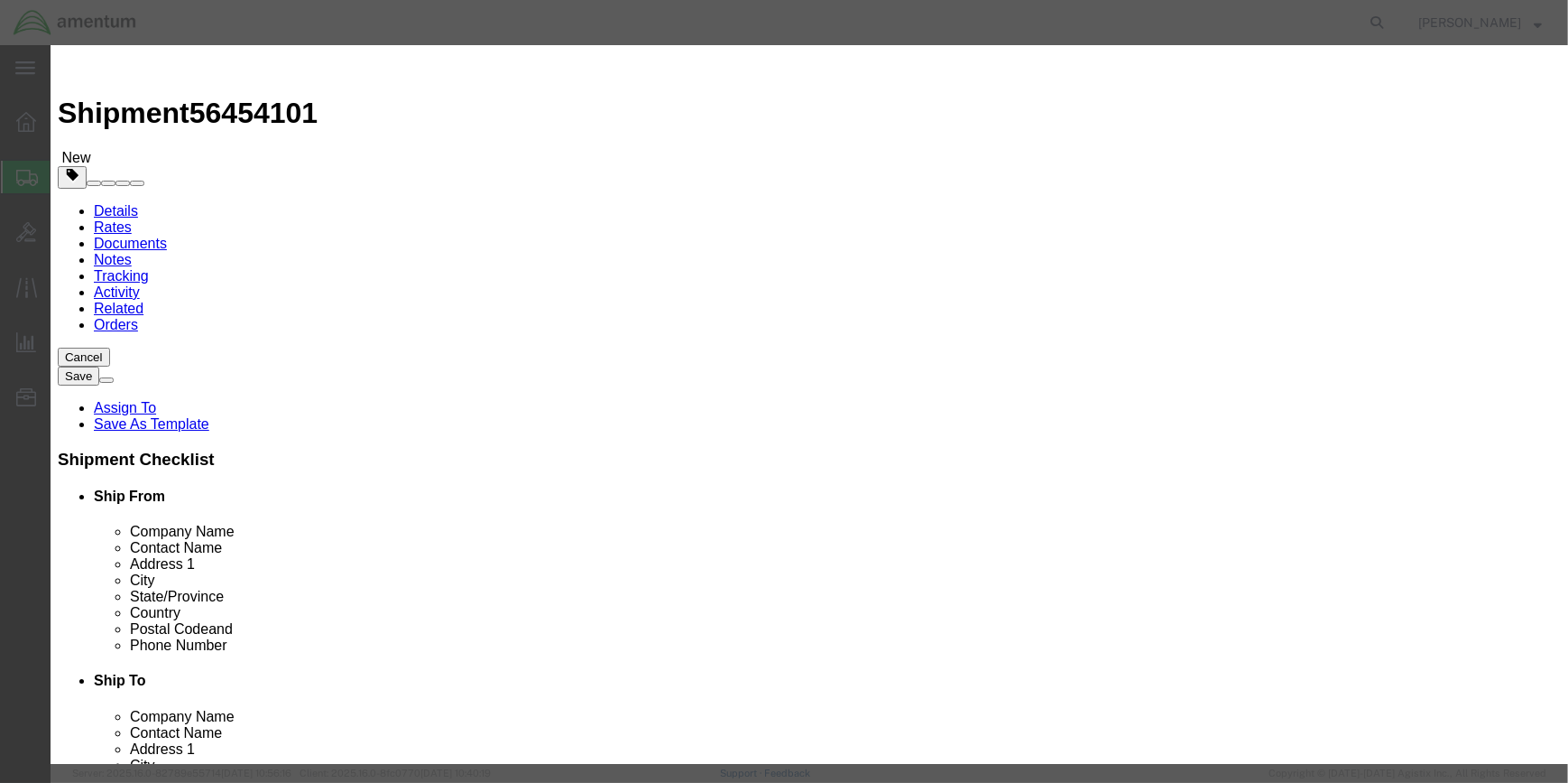
scroll to position [476, 0]
click input "text"
type input "955"
drag, startPoint x: 539, startPoint y: 482, endPoint x: 635, endPoint y: 484, distance: 96.0
click input "text"
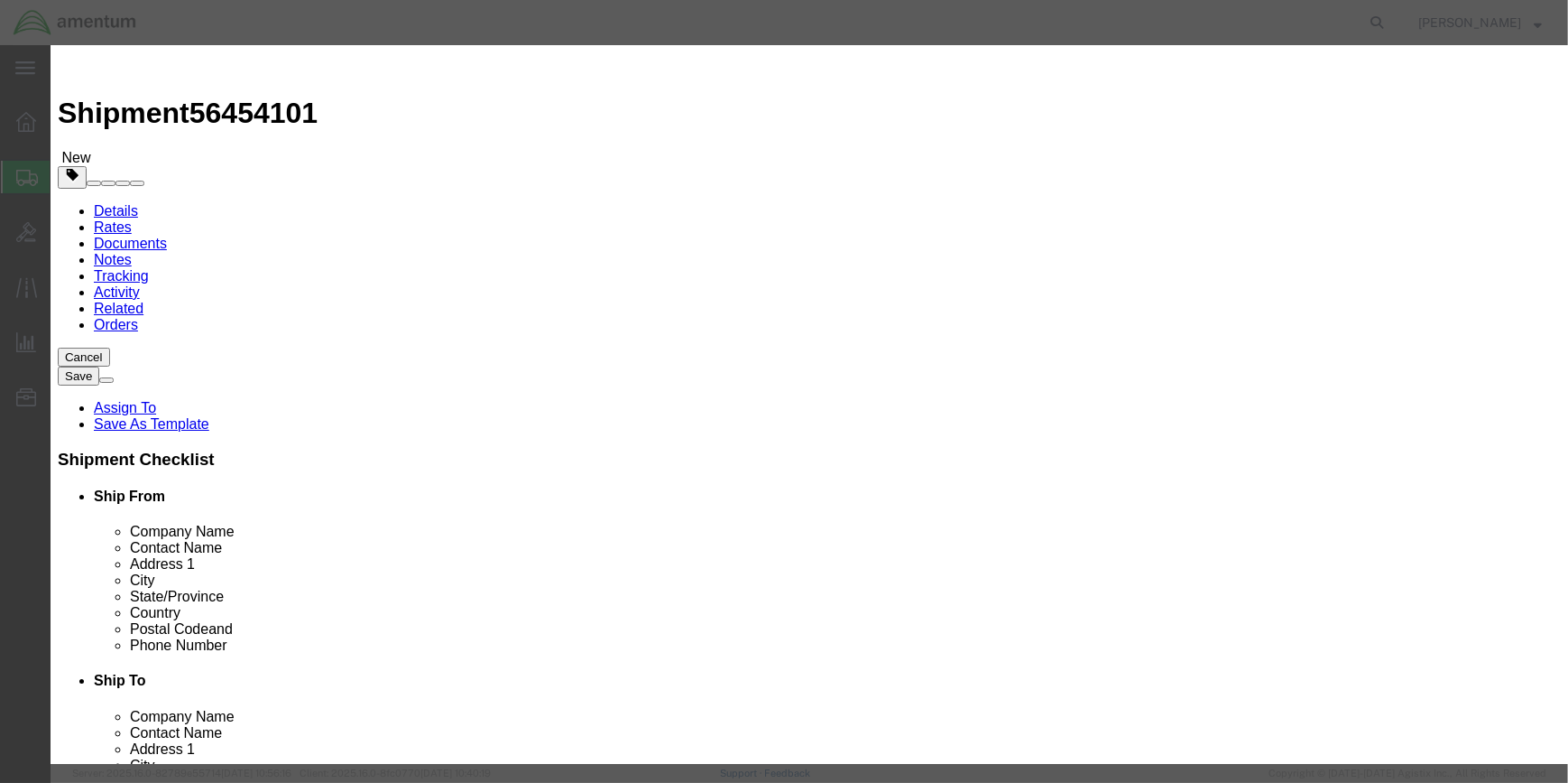
type input "24.5"
drag, startPoint x: 725, startPoint y: 479, endPoint x: 722, endPoint y: 492, distance: 13.3
click select "Select curies gallons kgs lbs liters milliliters"
select select "KGS"
click select "Select curies gallons kgs lbs liters milliliters"
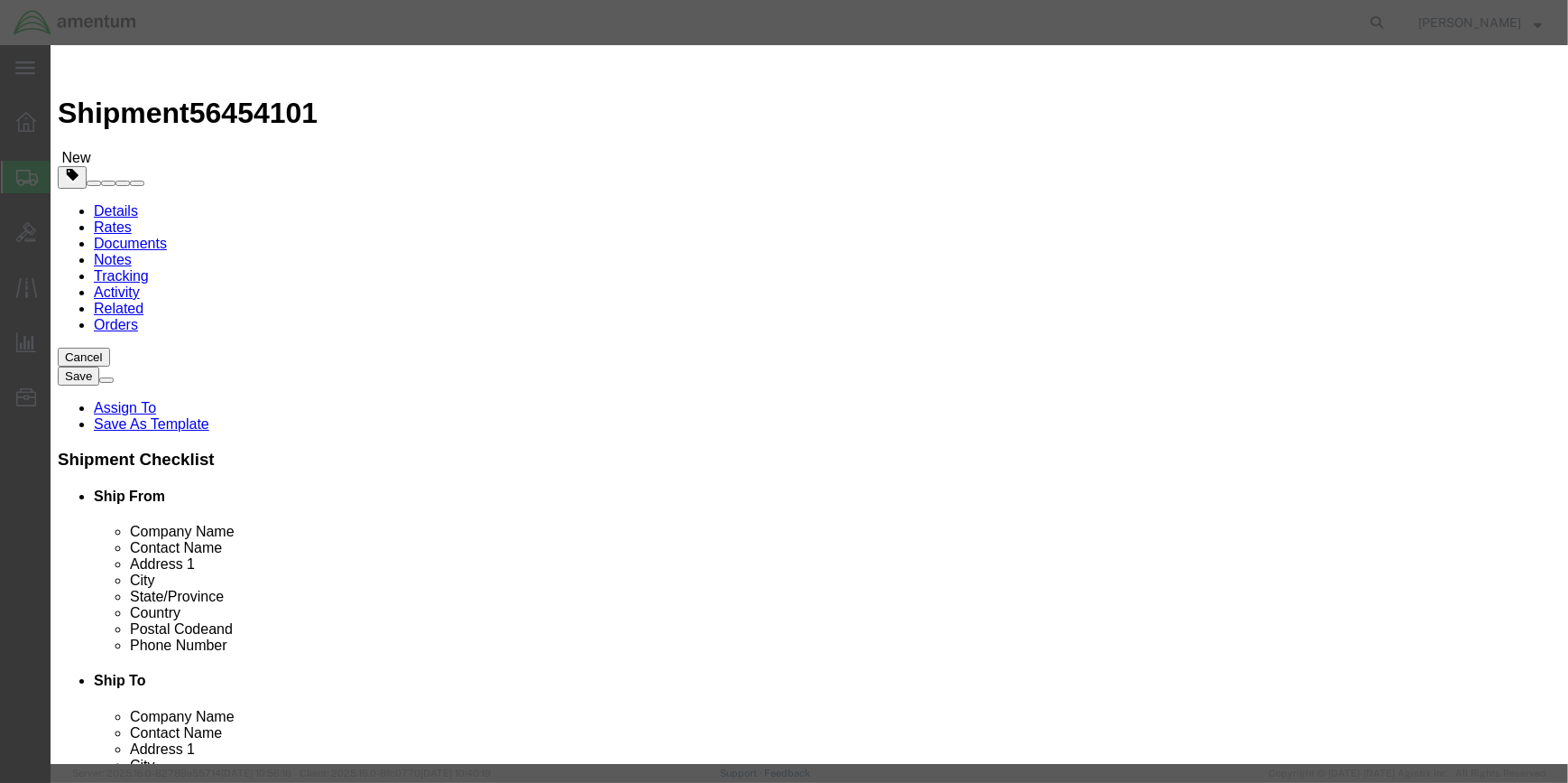
click input "text"
type input "CHEMTREC"
type input "CCN 216832"
type input "[PHONE_NUMBER]"
click button "Save & Close"
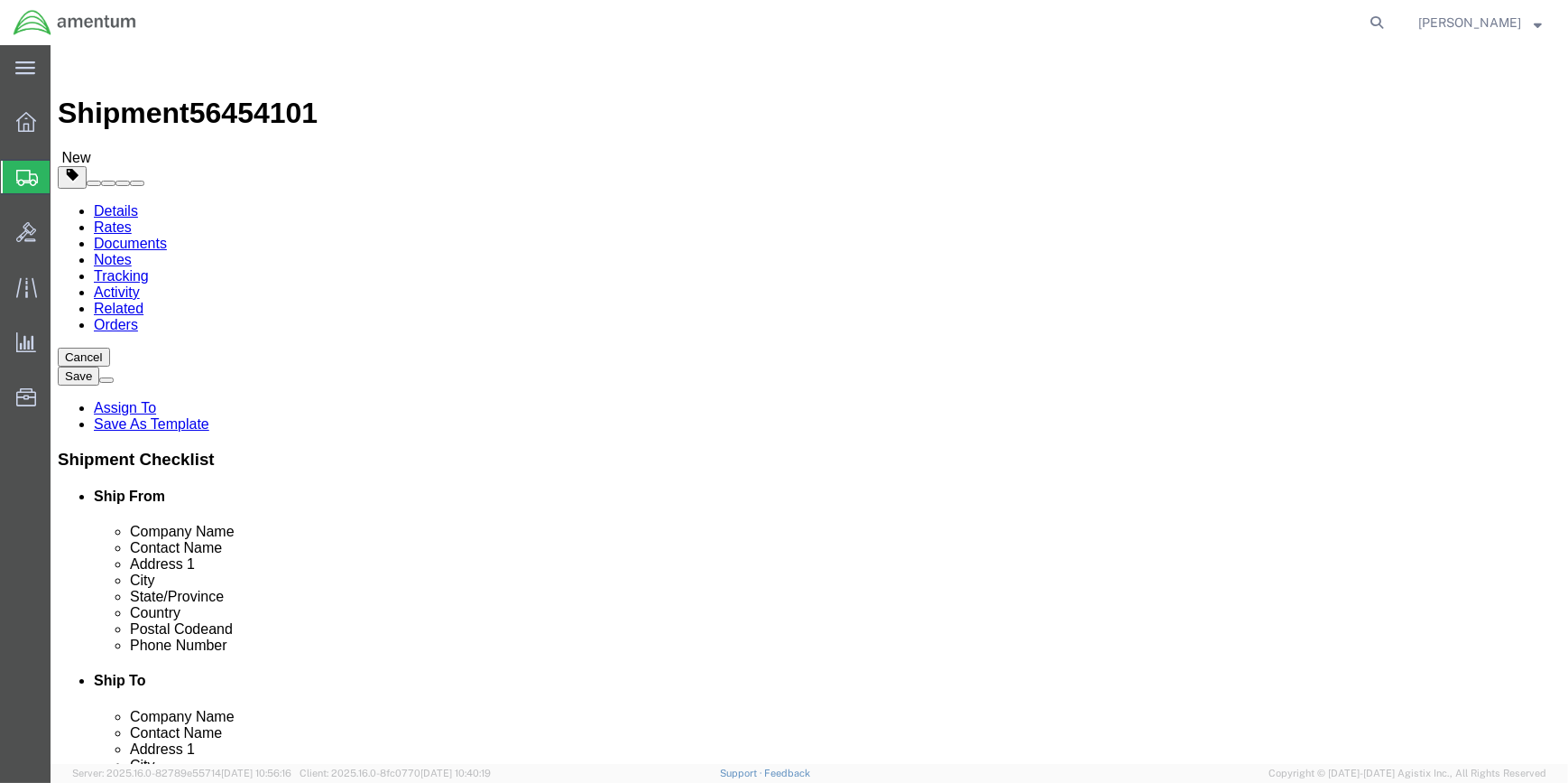
click link "Add Content"
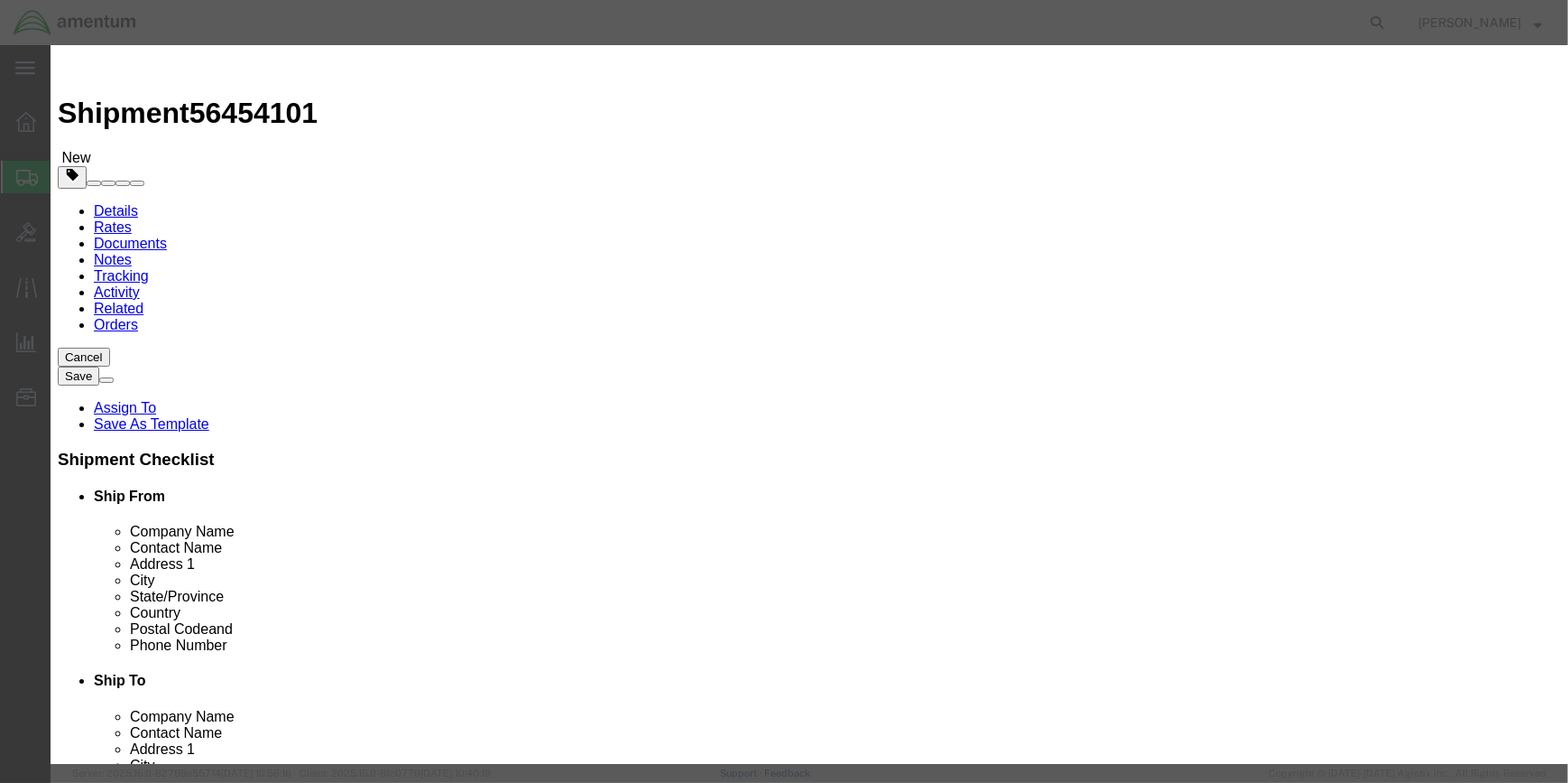
click input "text"
type input "SEA BOTTLE"
click input "0"
type input "4"
click input "text"
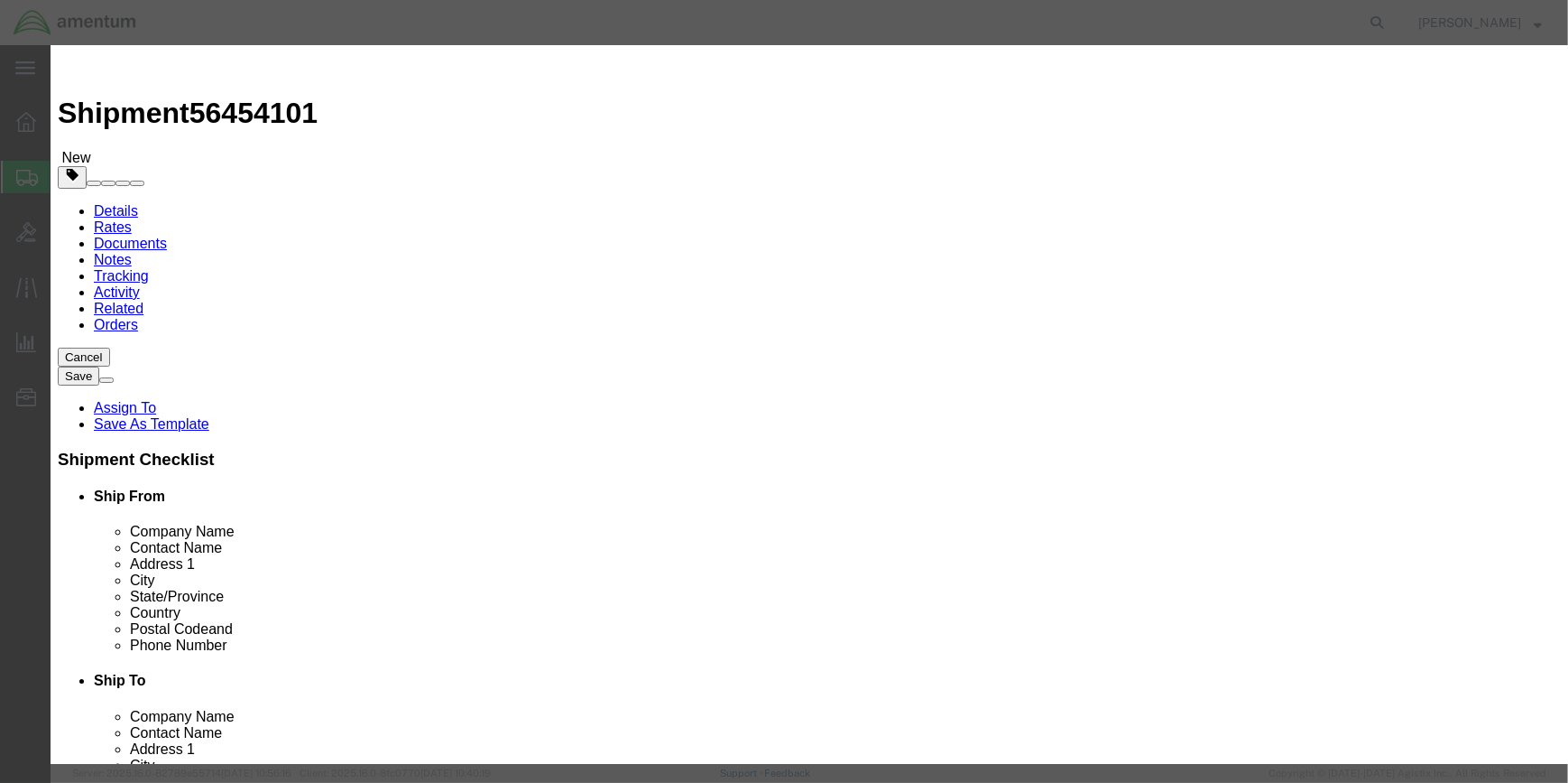
type input ".16"
click input "checkbox"
checkbox input "true"
click input "text"
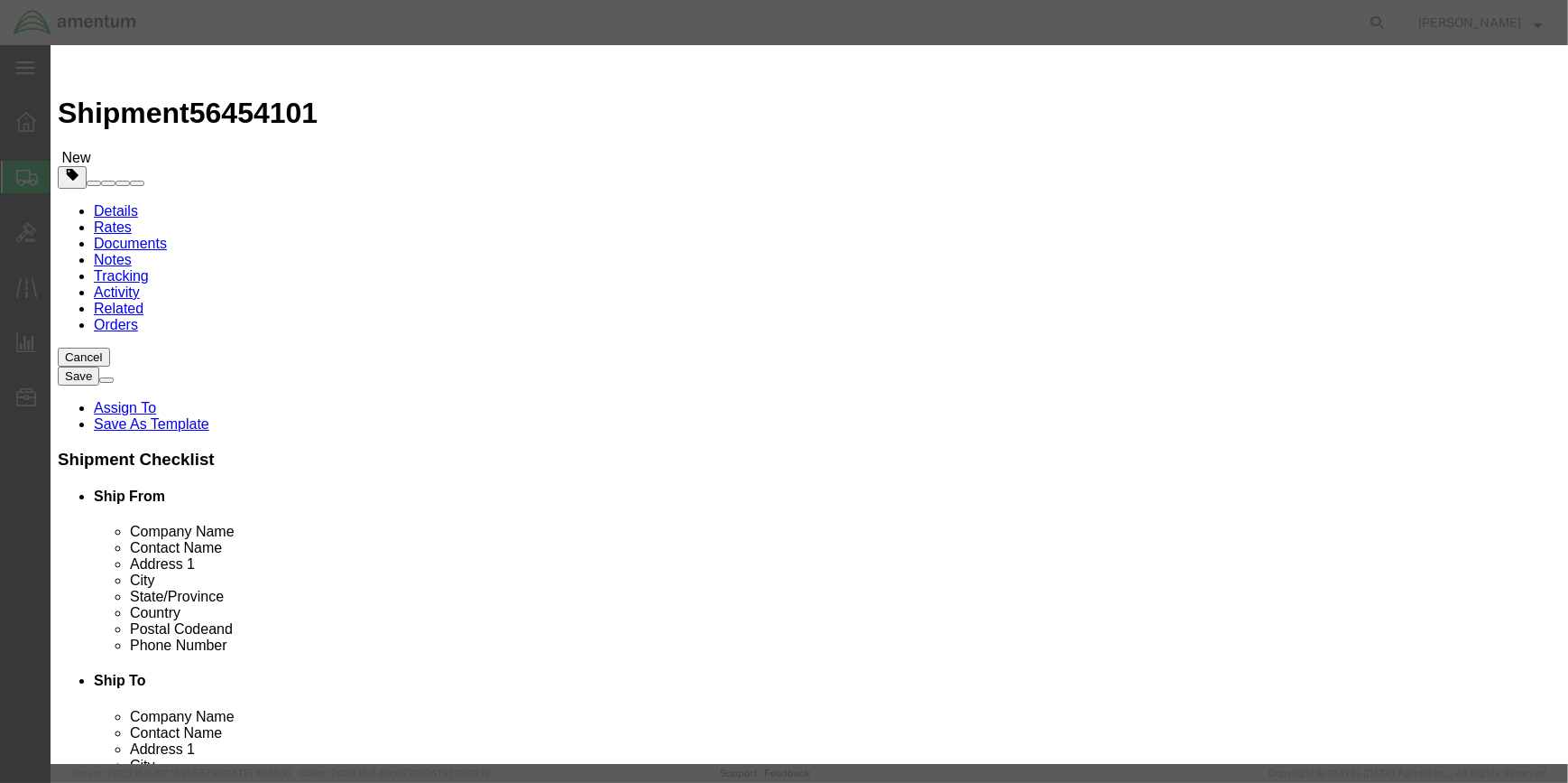
type input "1"
type input "AIR,COMPRESSED"
click input "text"
type input "1002"
select select "2.2 Non-Flammable Gas"
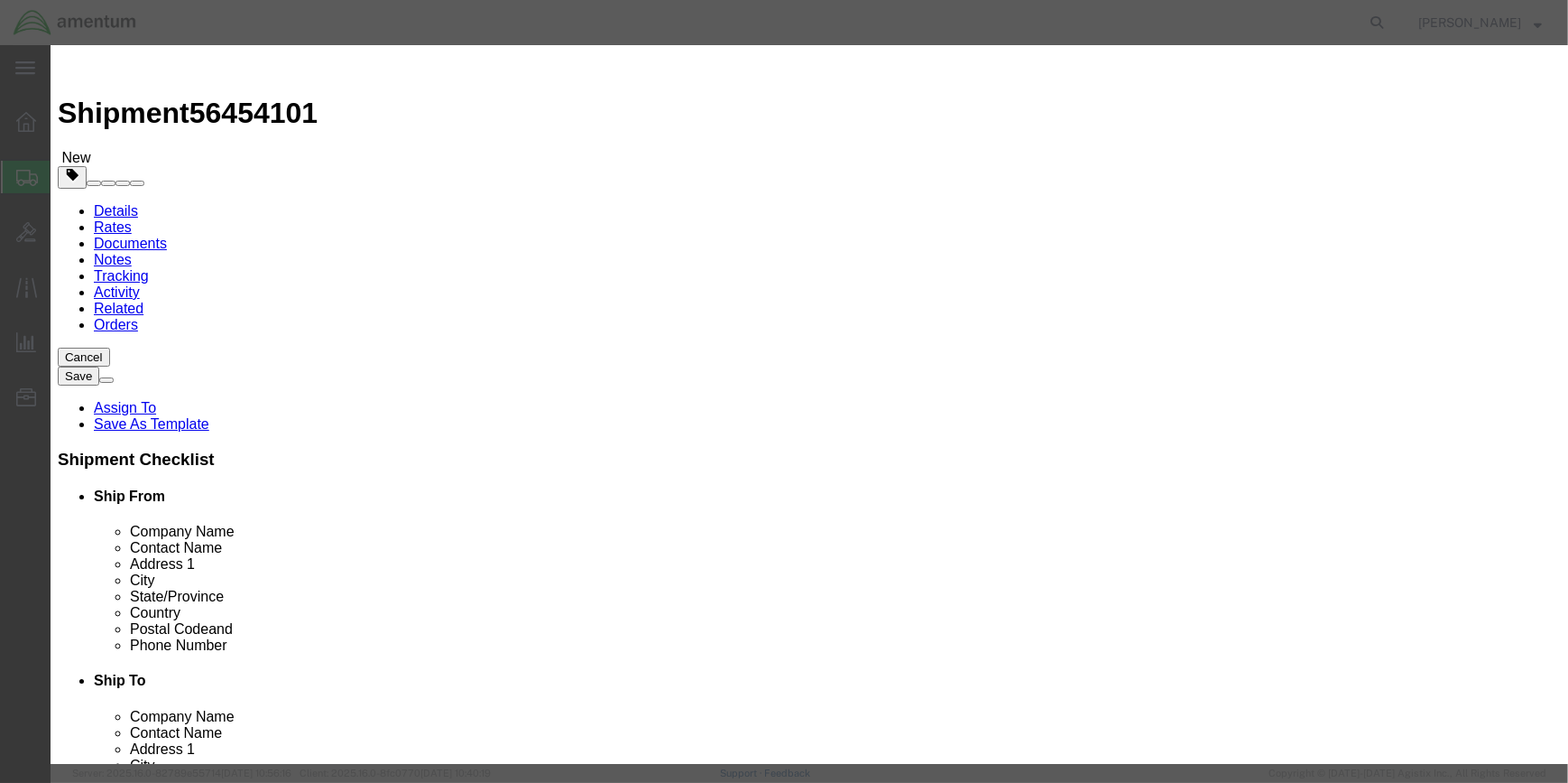
select select "BOXES"
click select "Container Material A - Steel (all types and surface treatments) B - Aluminum C …"
select select "FIBERBOARD"
click select "Container Material A - Steel (all types and surface treatments) B - Aluminum C …"
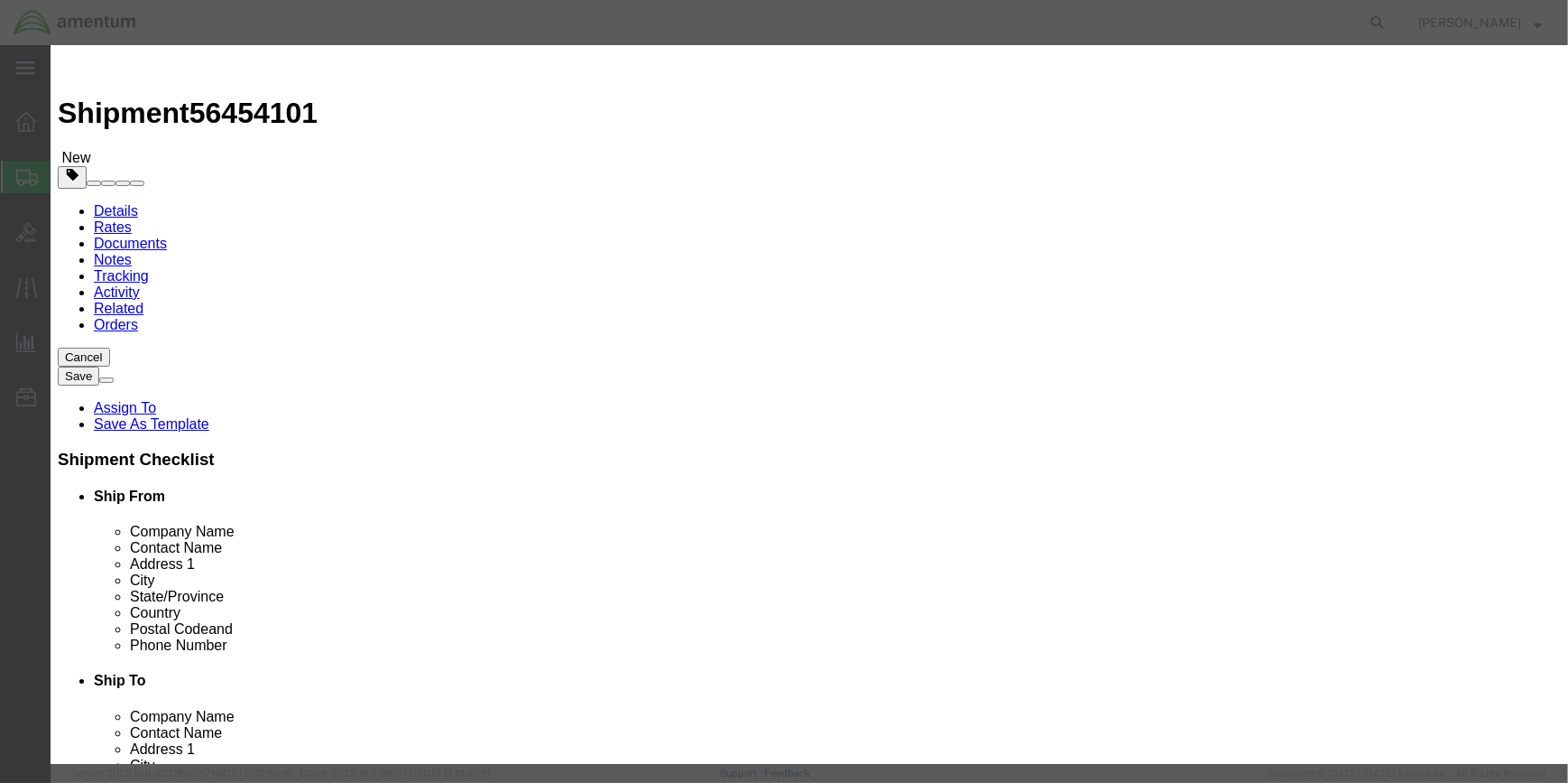
click input "text"
type input "200"
drag, startPoint x: 543, startPoint y: 481, endPoint x: 626, endPoint y: 482, distance: 83.0
click input "text"
type input "3.2"
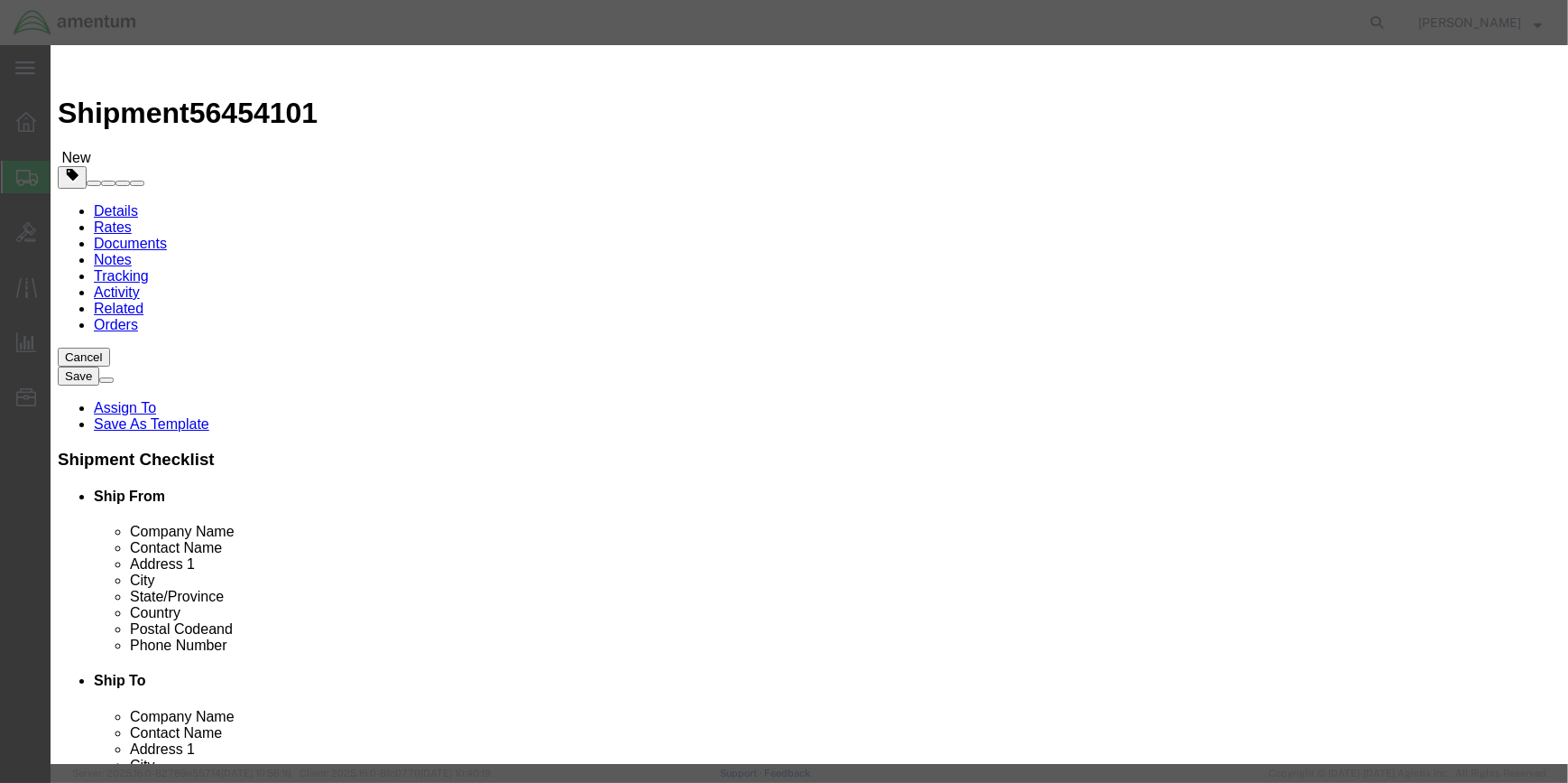
click input "text"
type input "CHEMTREC"
type input "CCN 216832"
type input "[PHONE_NUMBER]"
click button "Save & Close"
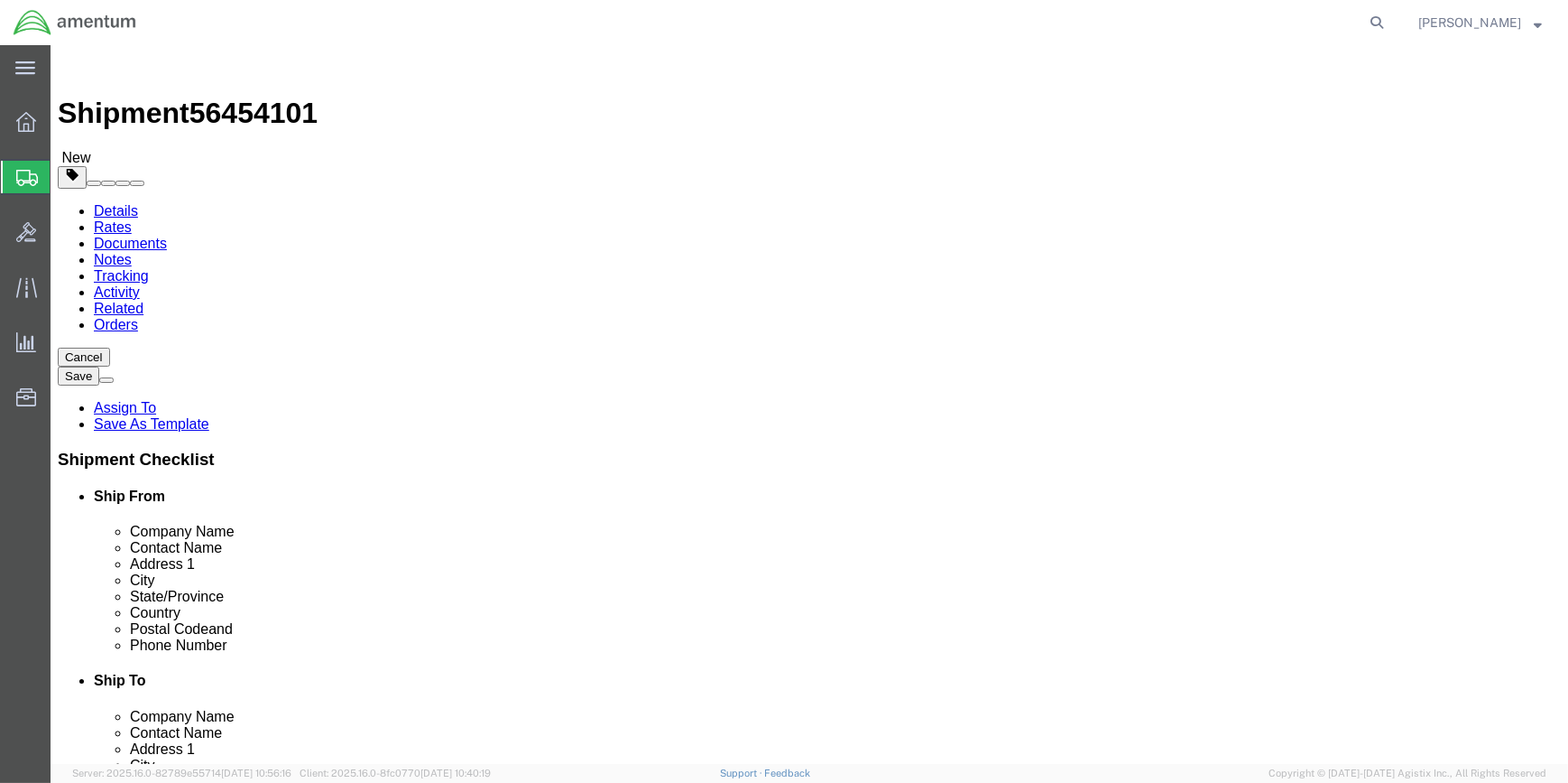
click button "Rate Shipment"
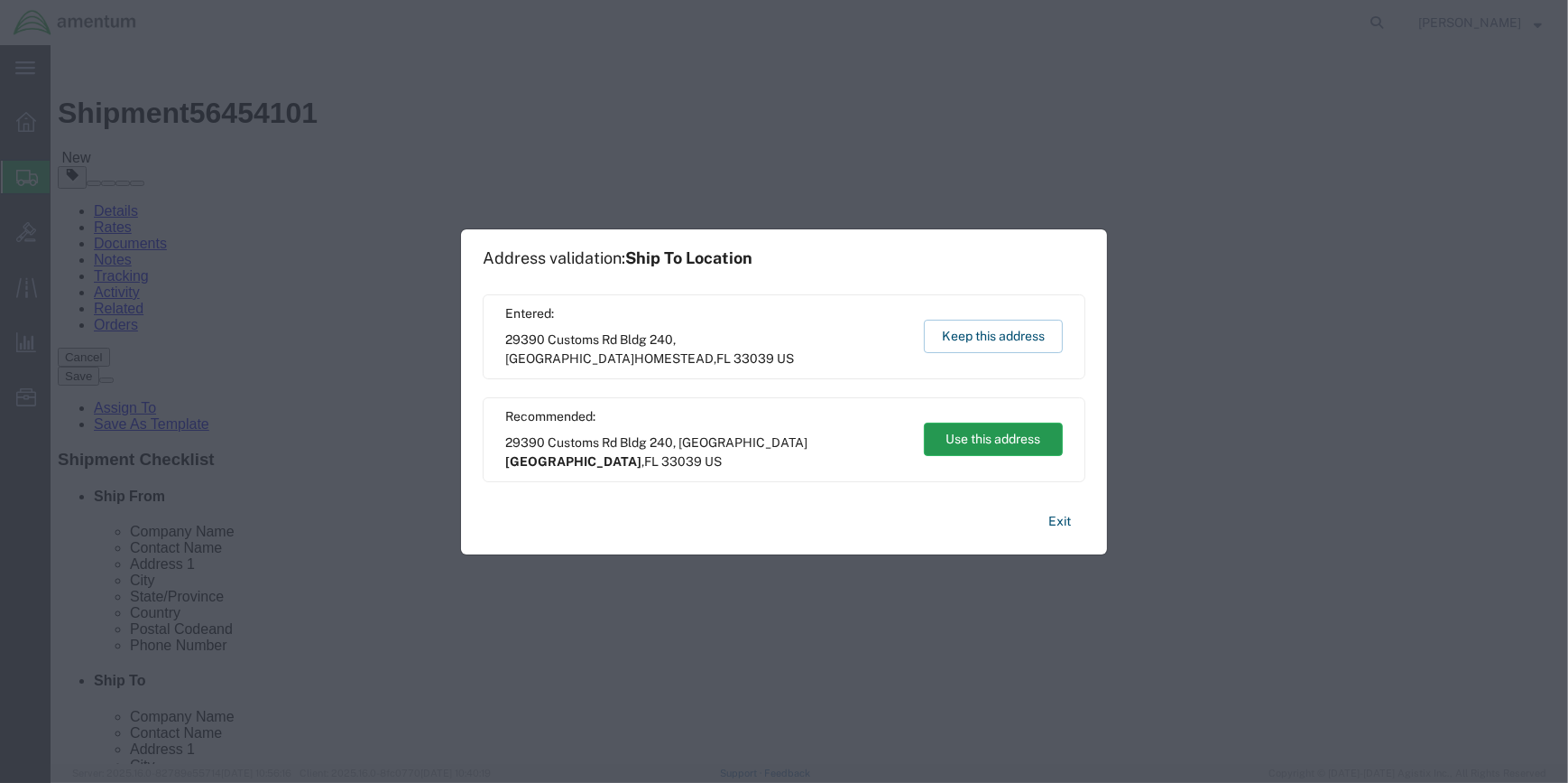
click at [1012, 438] on button "Use this address" at bounding box center [994, 439] width 139 height 34
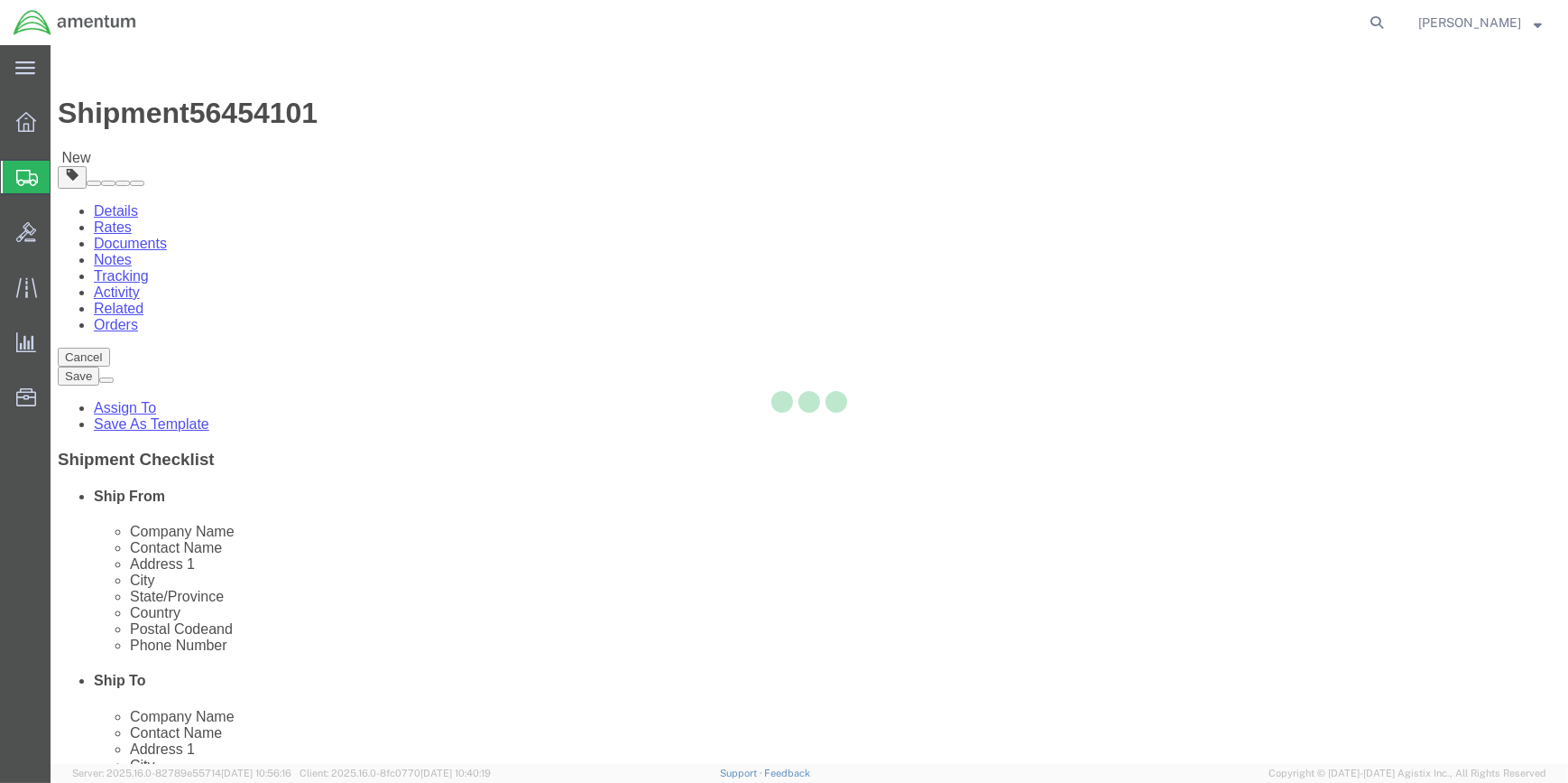
select select "CBOX"
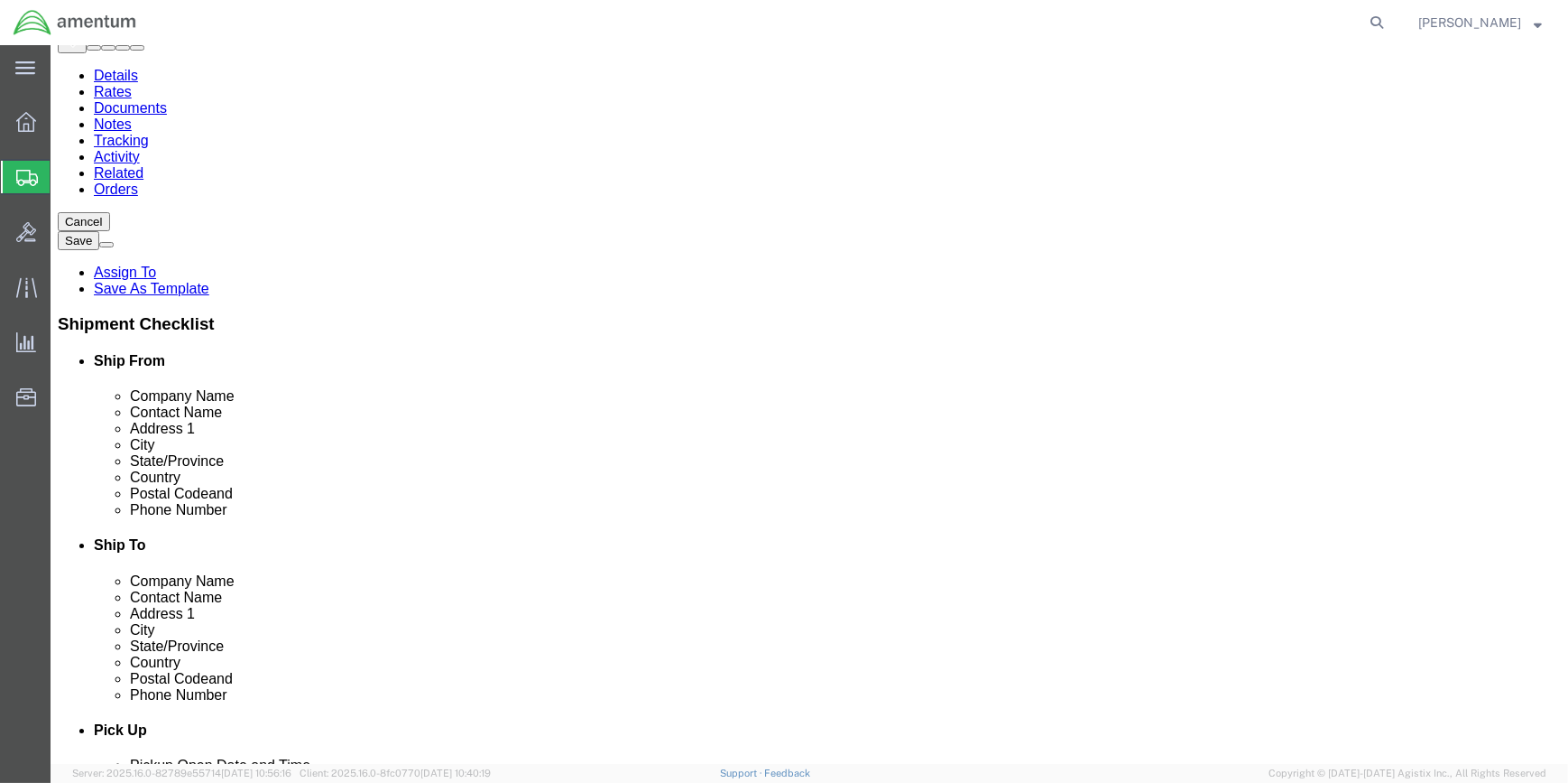
scroll to position [163, 0]
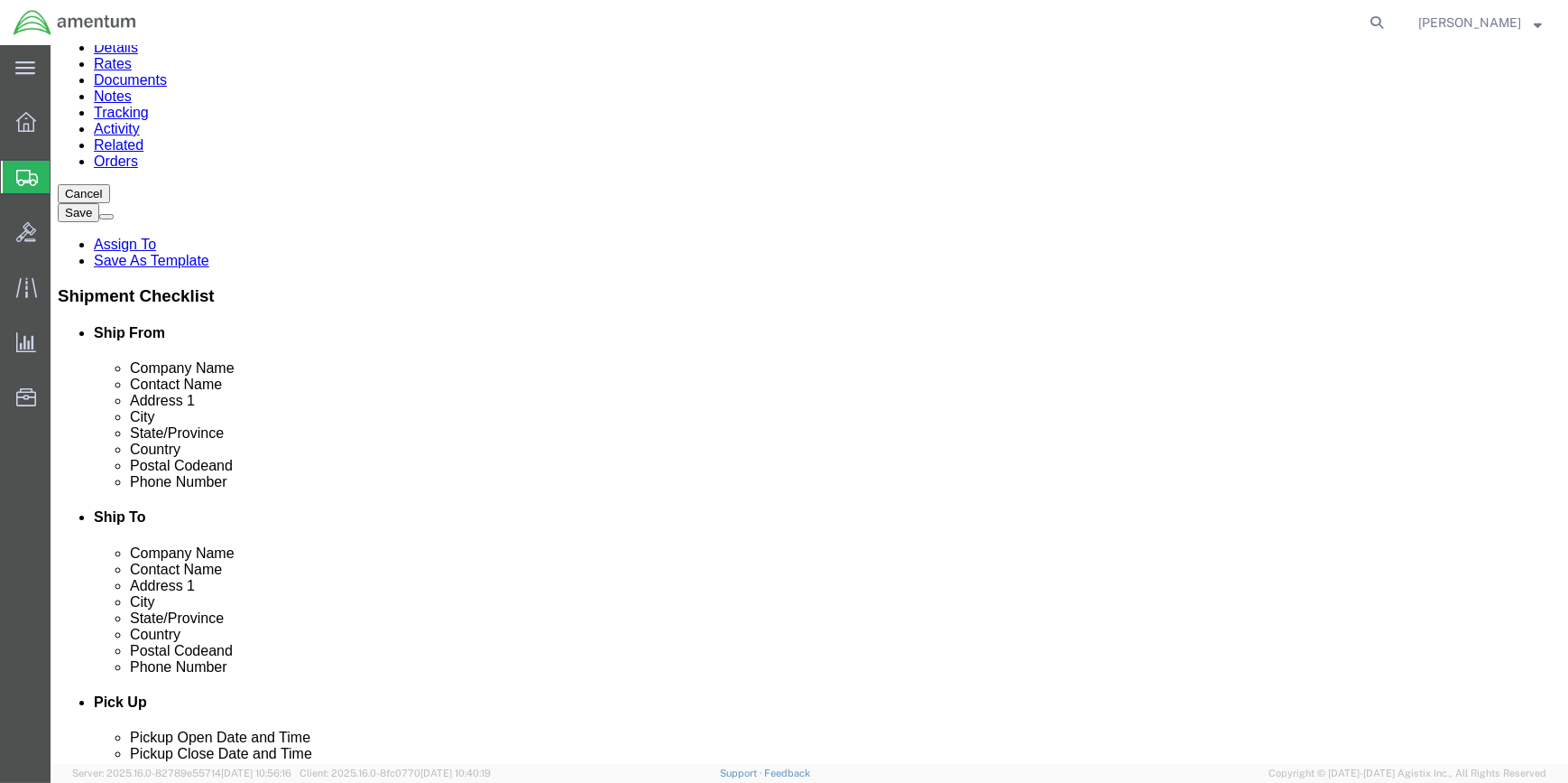
click dl "Pieces: 4.00 Each Total value: 0.16 USD"
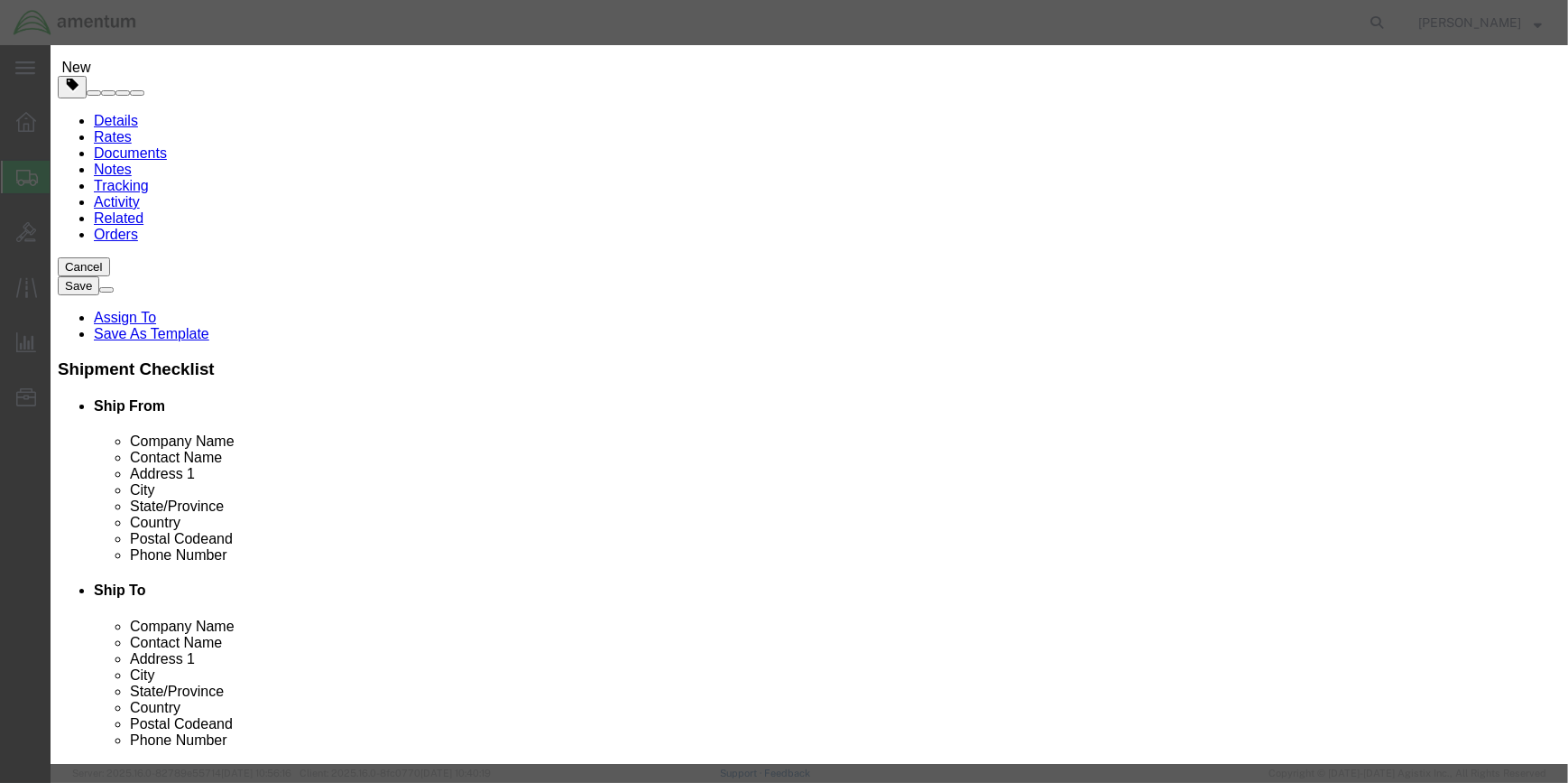
scroll to position [523, 0]
click select "Select curies gallons kgs lbs liters milliliters"
select select "KGS"
click select "Select curies gallons kgs lbs liters milliliters"
click button "Save & Close"
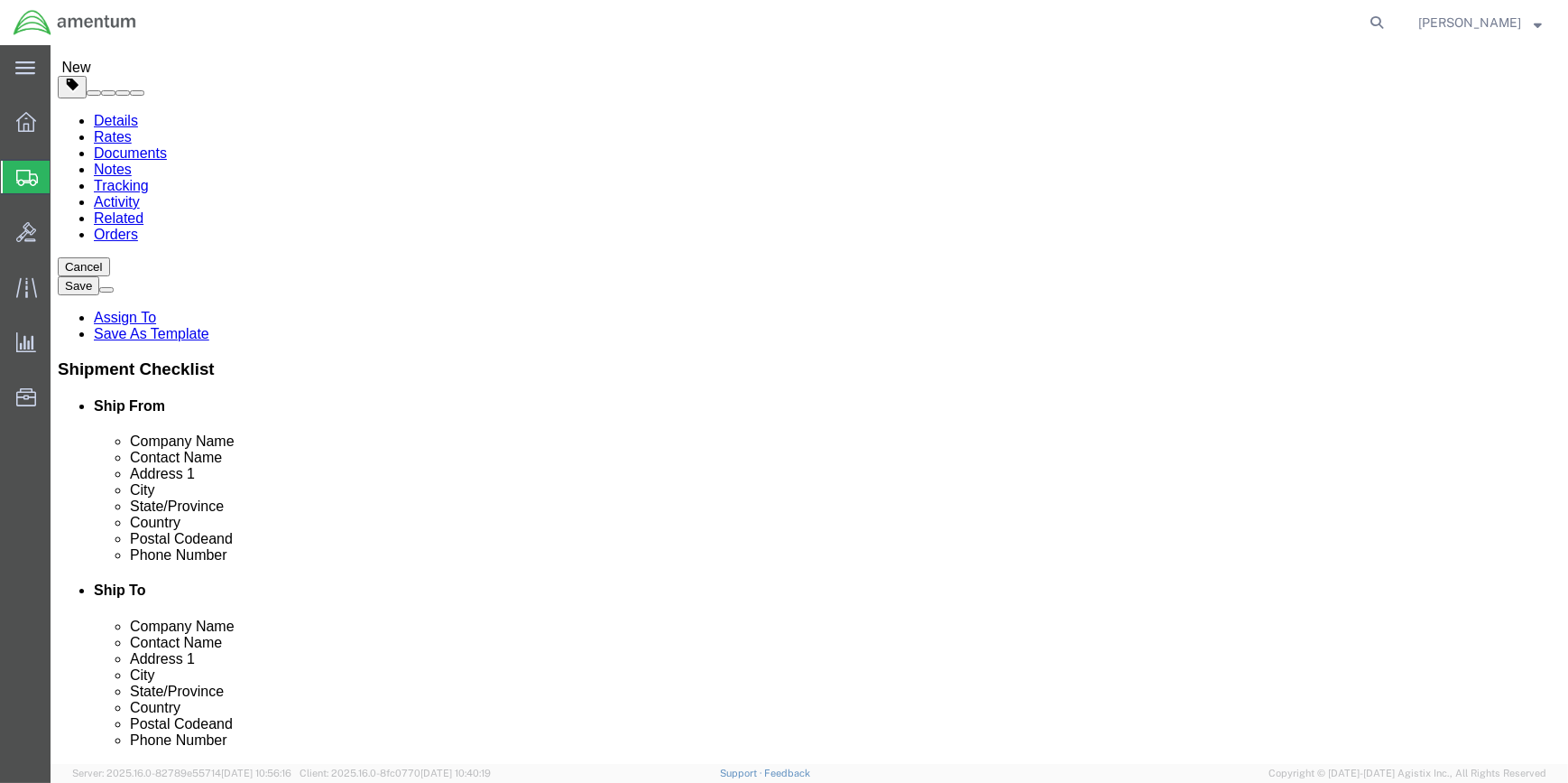
click button "Rate Shipment"
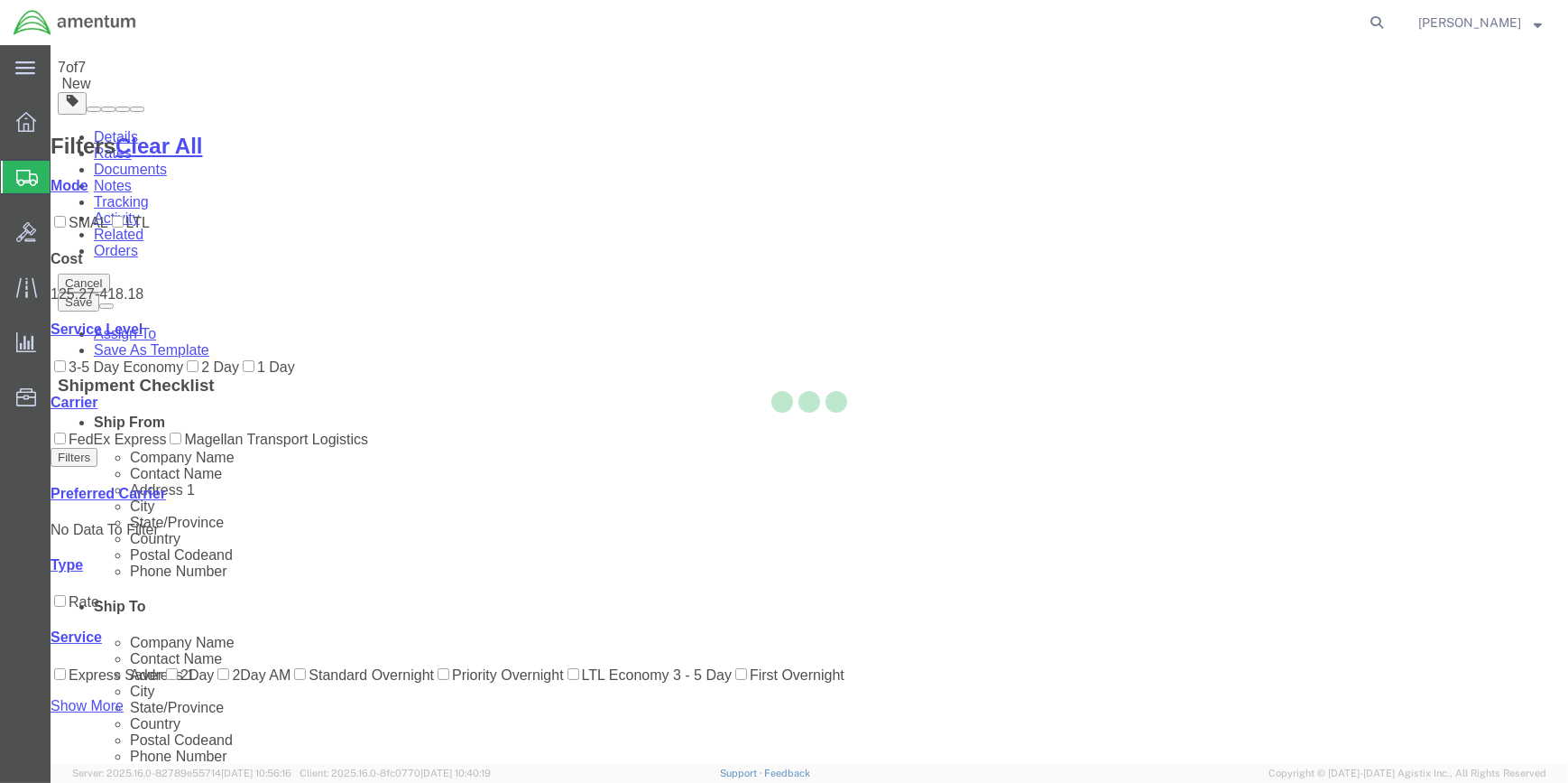
scroll to position [0, 0]
